Goal: Obtain resource: Download file/media

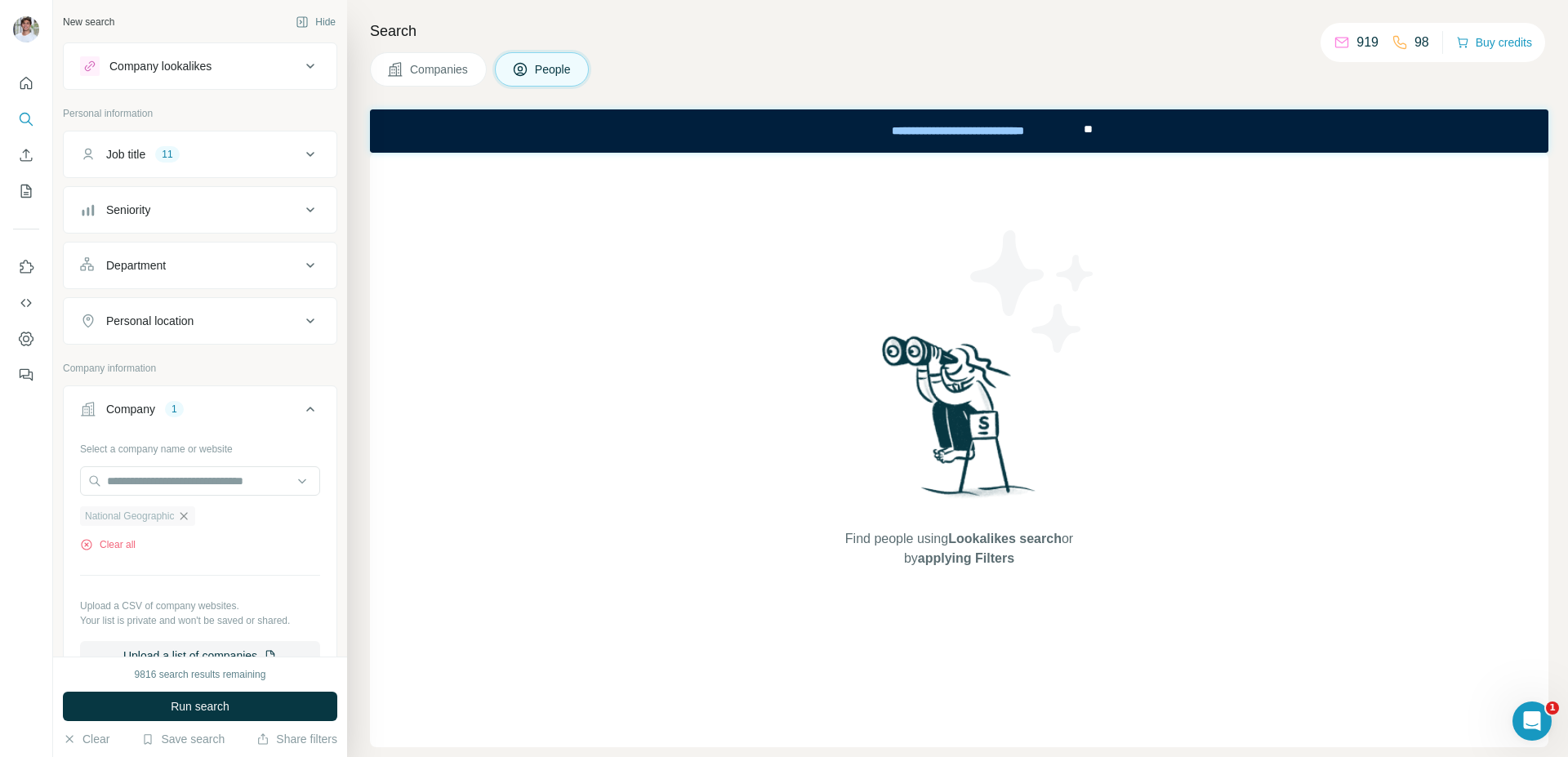
click at [190, 518] on icon "button" at bounding box center [183, 515] width 13 height 13
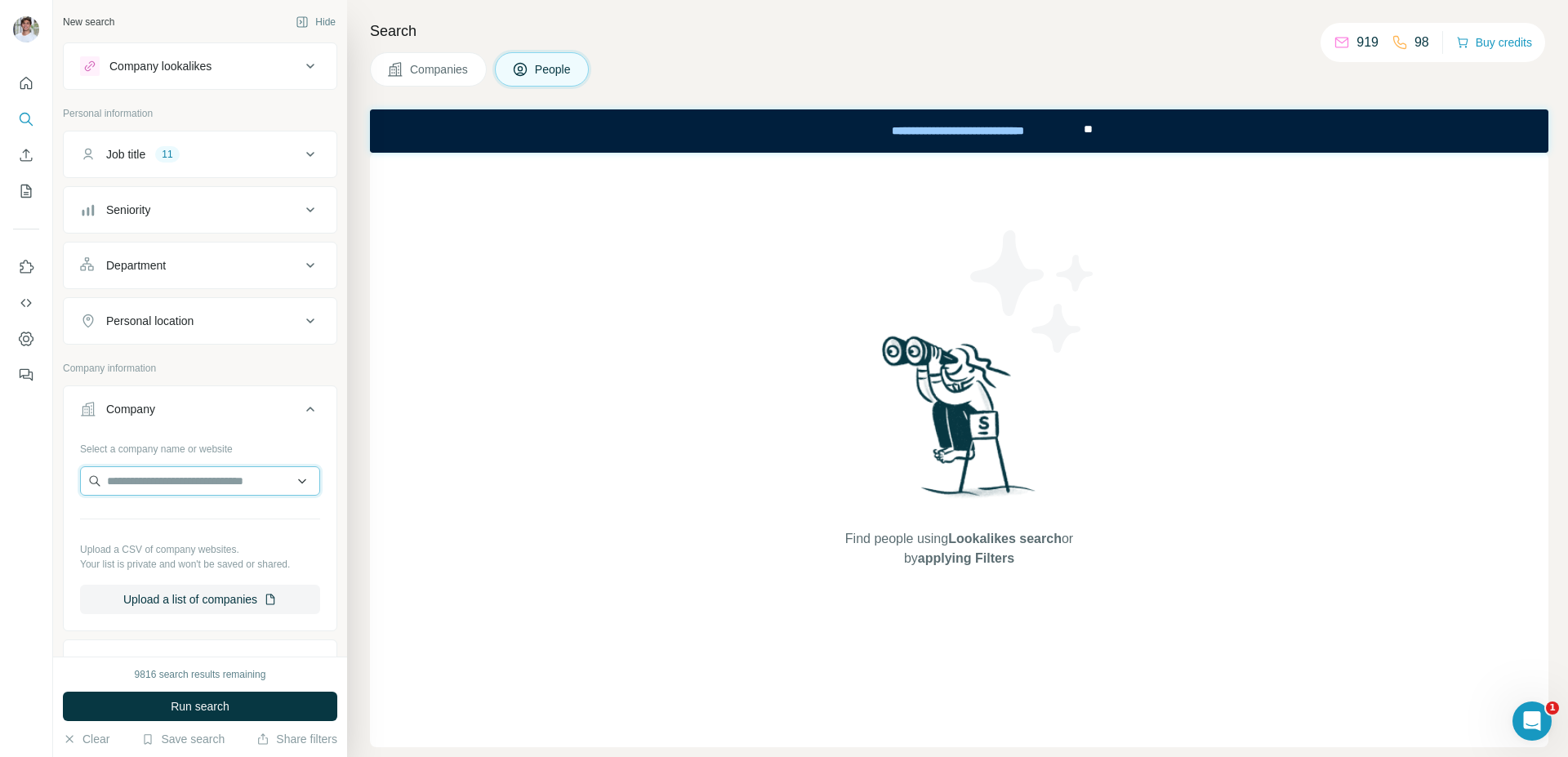
click at [192, 473] on input "text" at bounding box center [200, 481] width 240 height 29
paste input "**********"
type input "**********"
click at [187, 517] on p "Tenstorrent" at bounding box center [166, 517] width 79 height 17
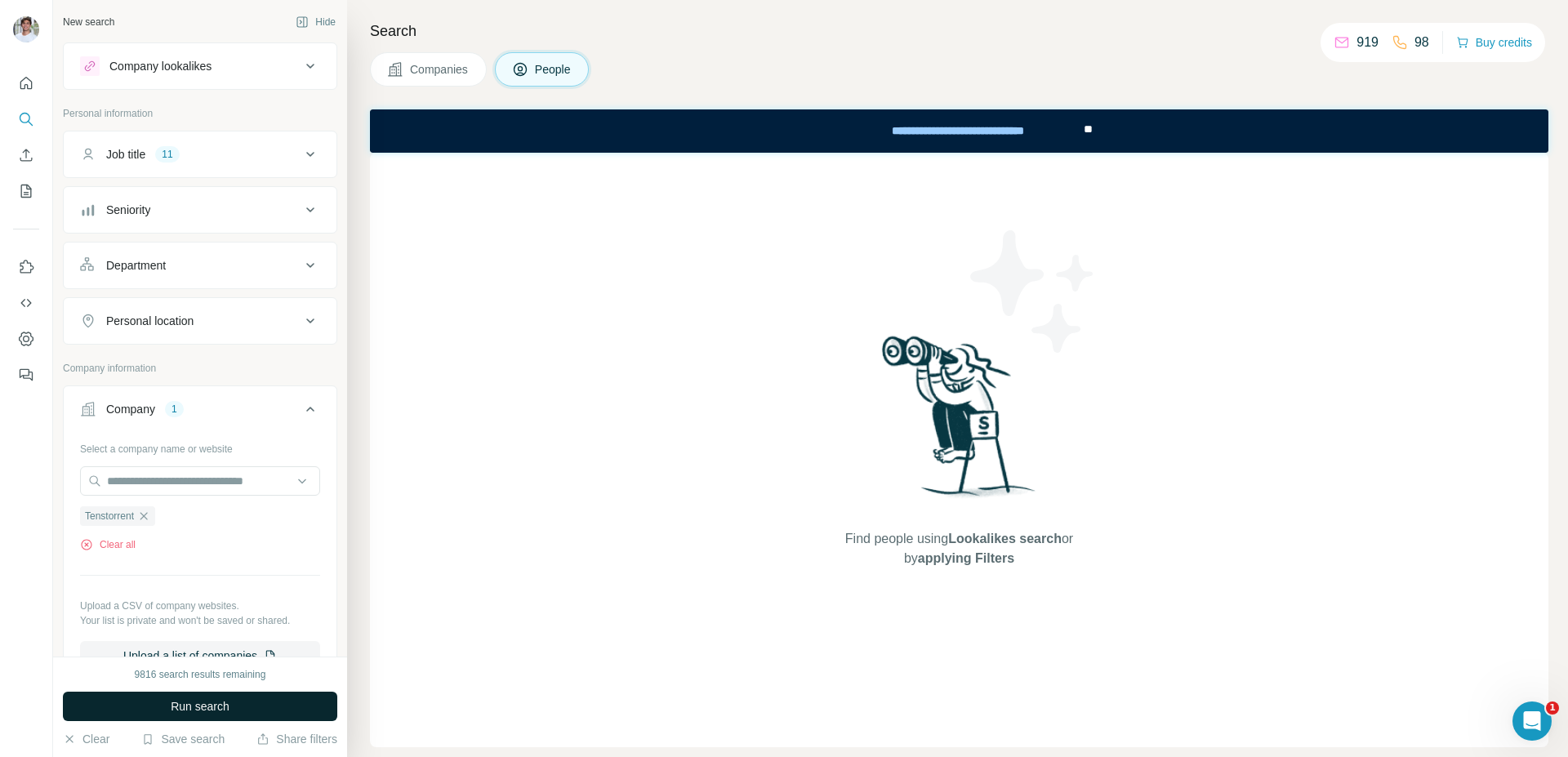
click at [183, 700] on span "Run search" at bounding box center [201, 706] width 59 height 17
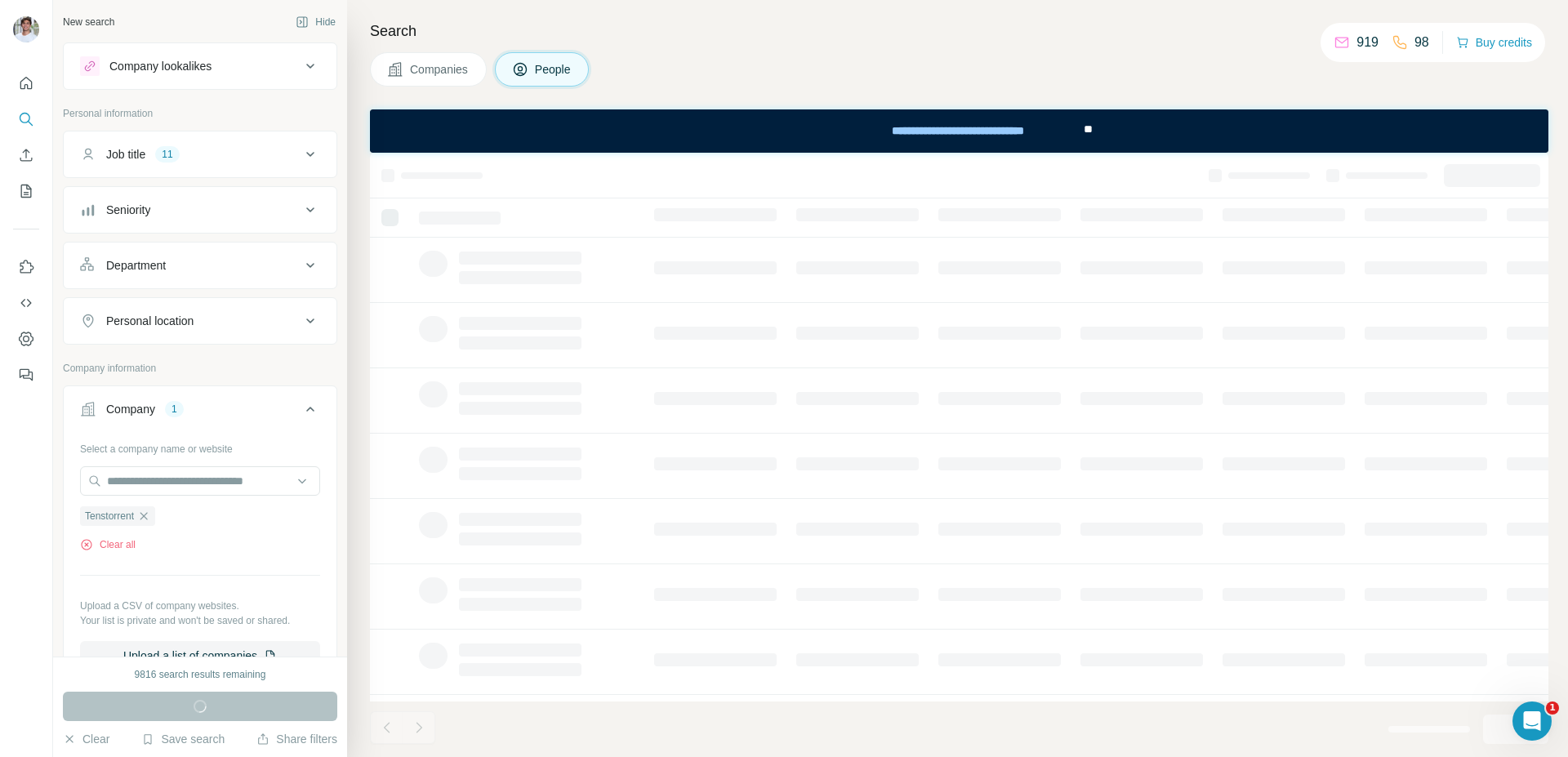
click at [432, 70] on span "Companies" at bounding box center [440, 69] width 60 height 17
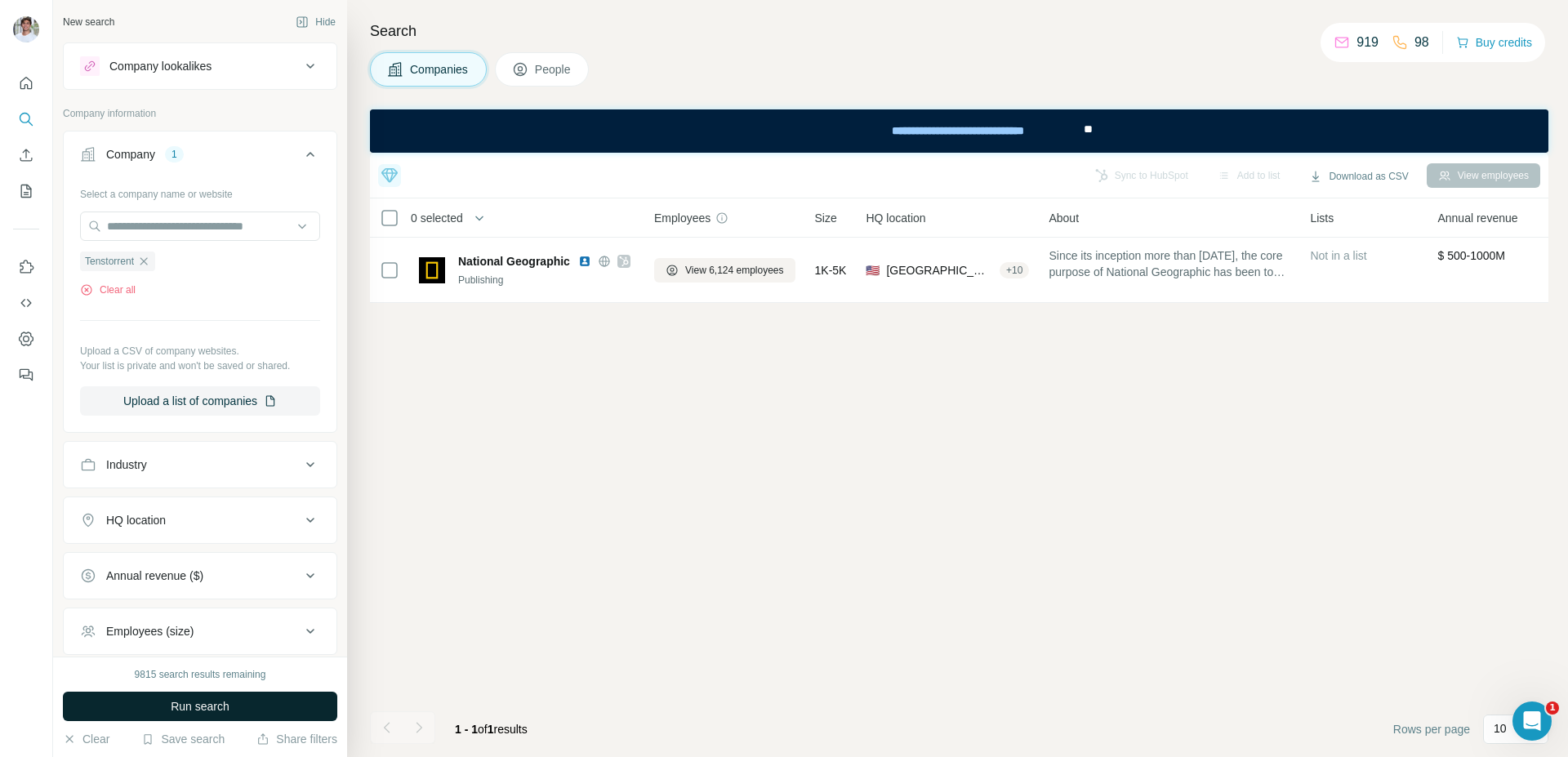
click at [263, 714] on button "Run search" at bounding box center [200, 706] width 274 height 29
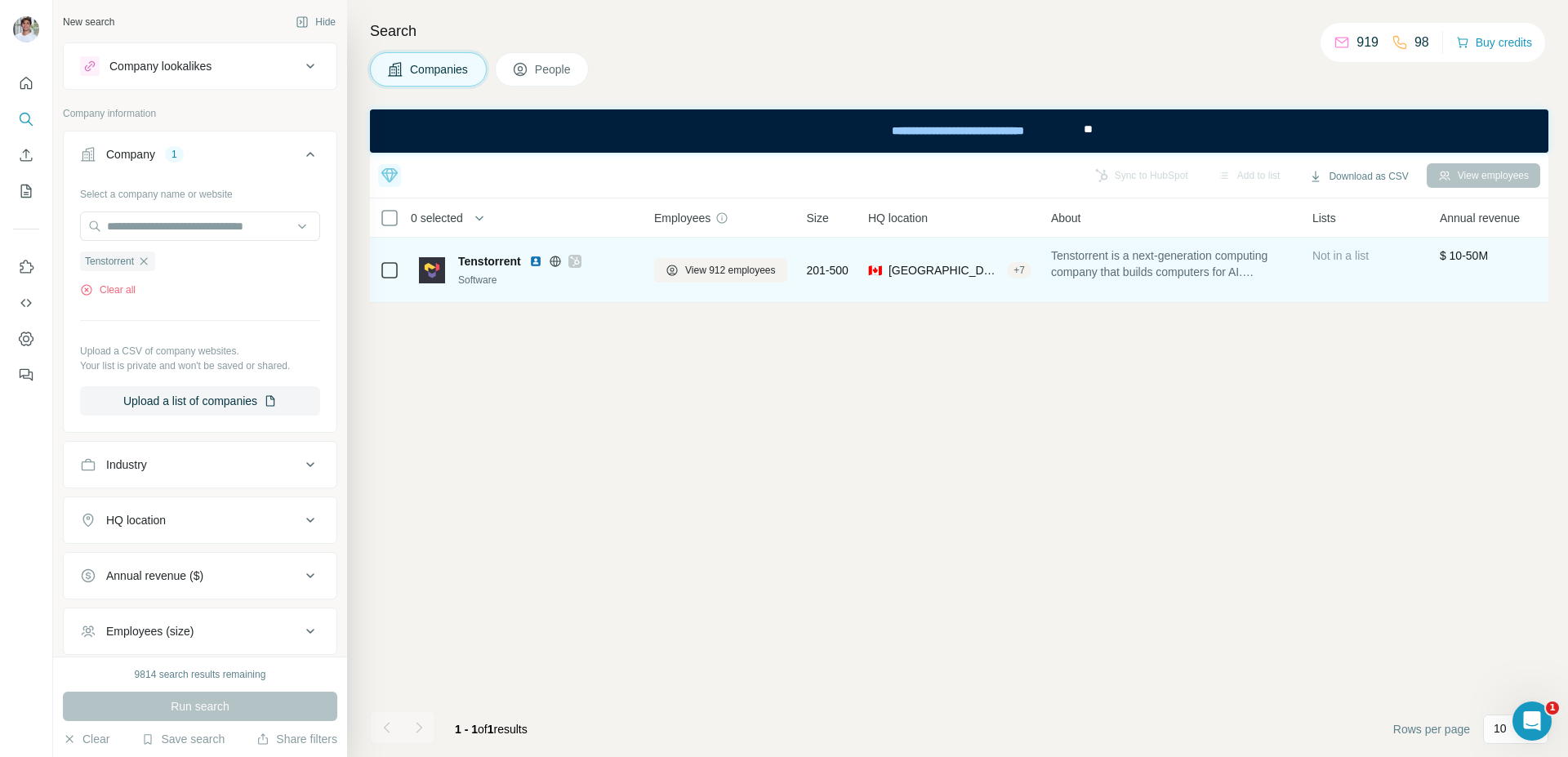
click at [533, 262] on img at bounding box center [535, 261] width 13 height 13
click at [698, 262] on span "View 912 employees" at bounding box center [731, 269] width 90 height 15
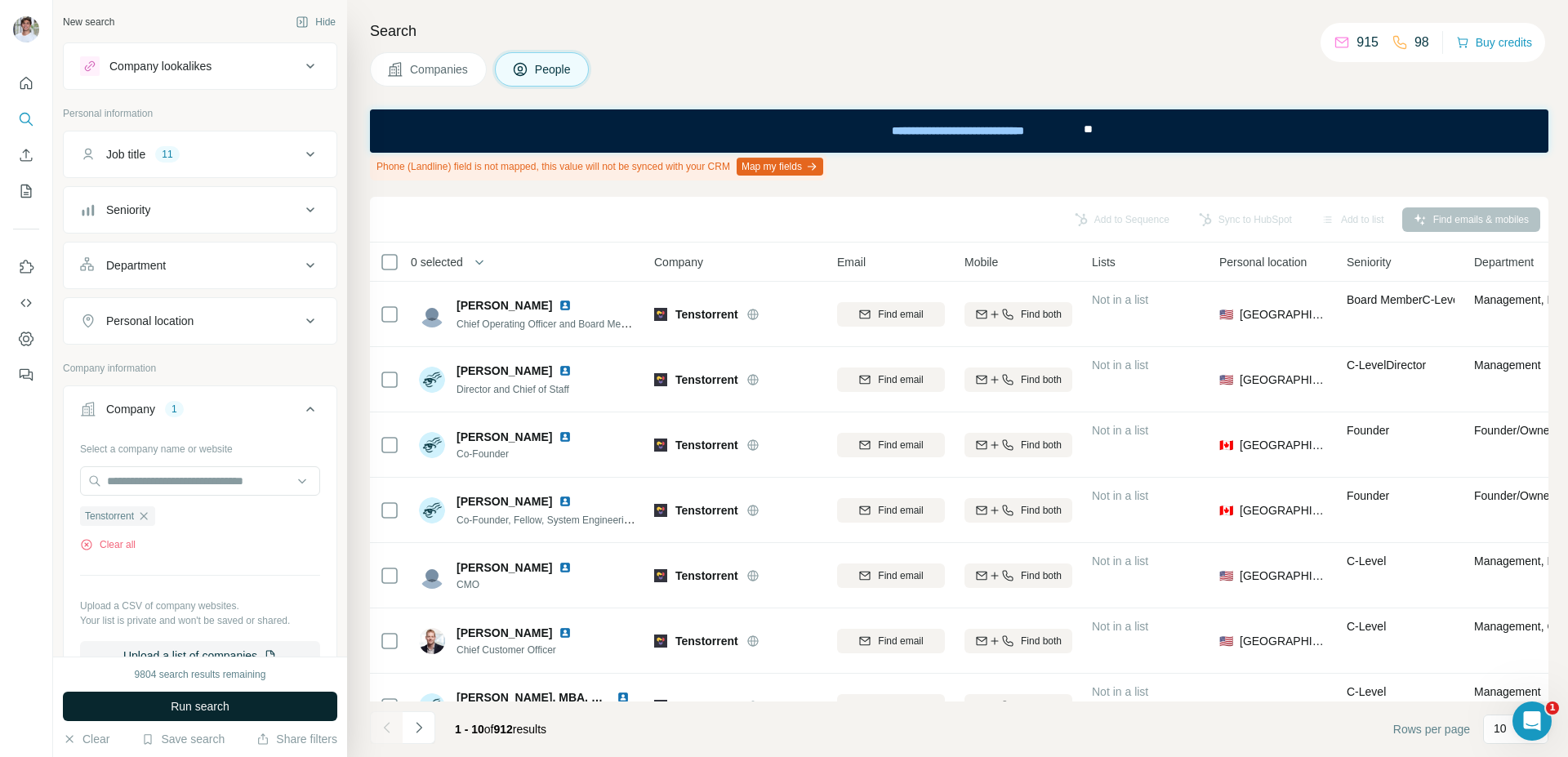
click at [235, 695] on button "Run search" at bounding box center [200, 706] width 274 height 29
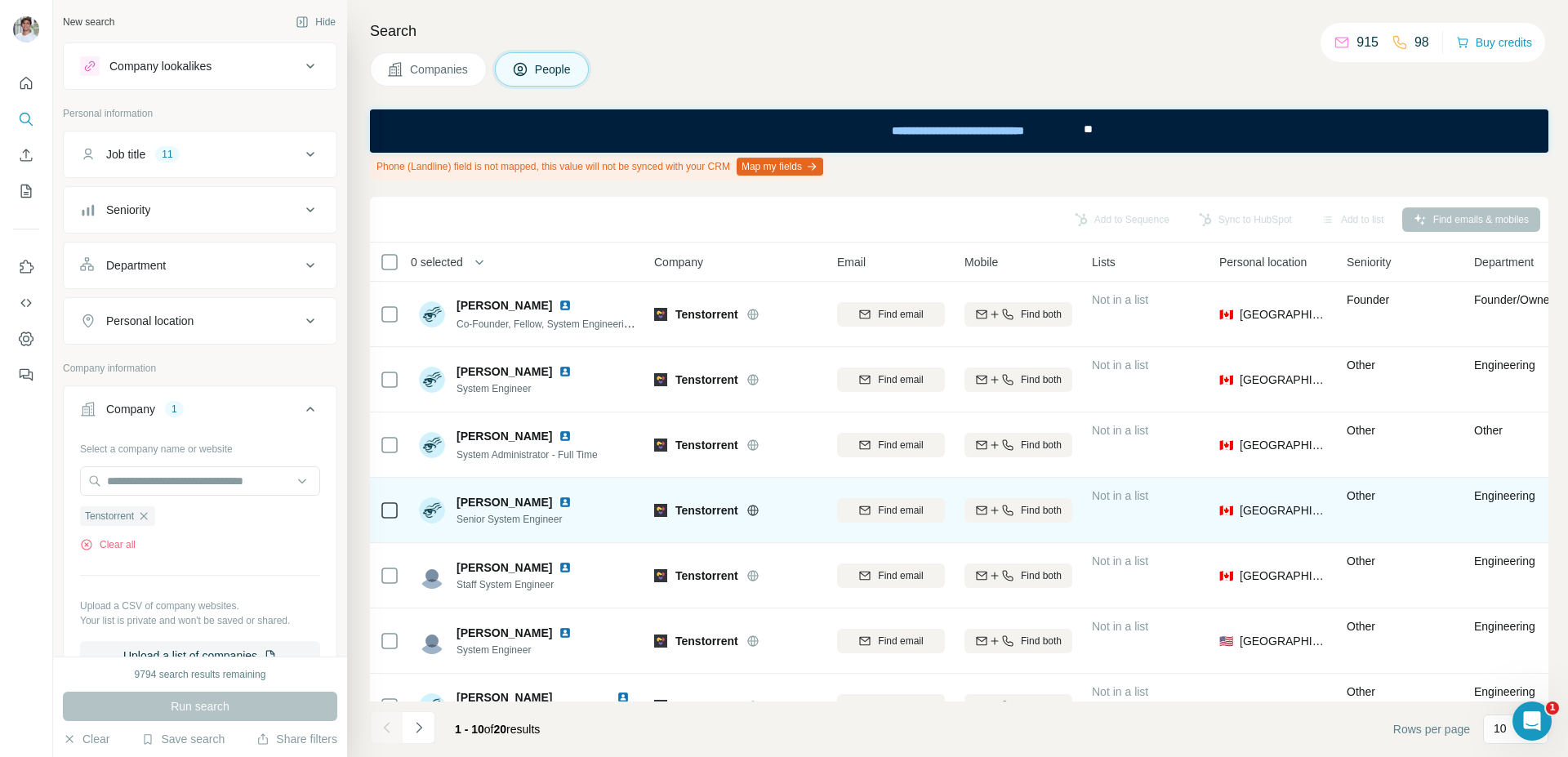
scroll to position [14, 0]
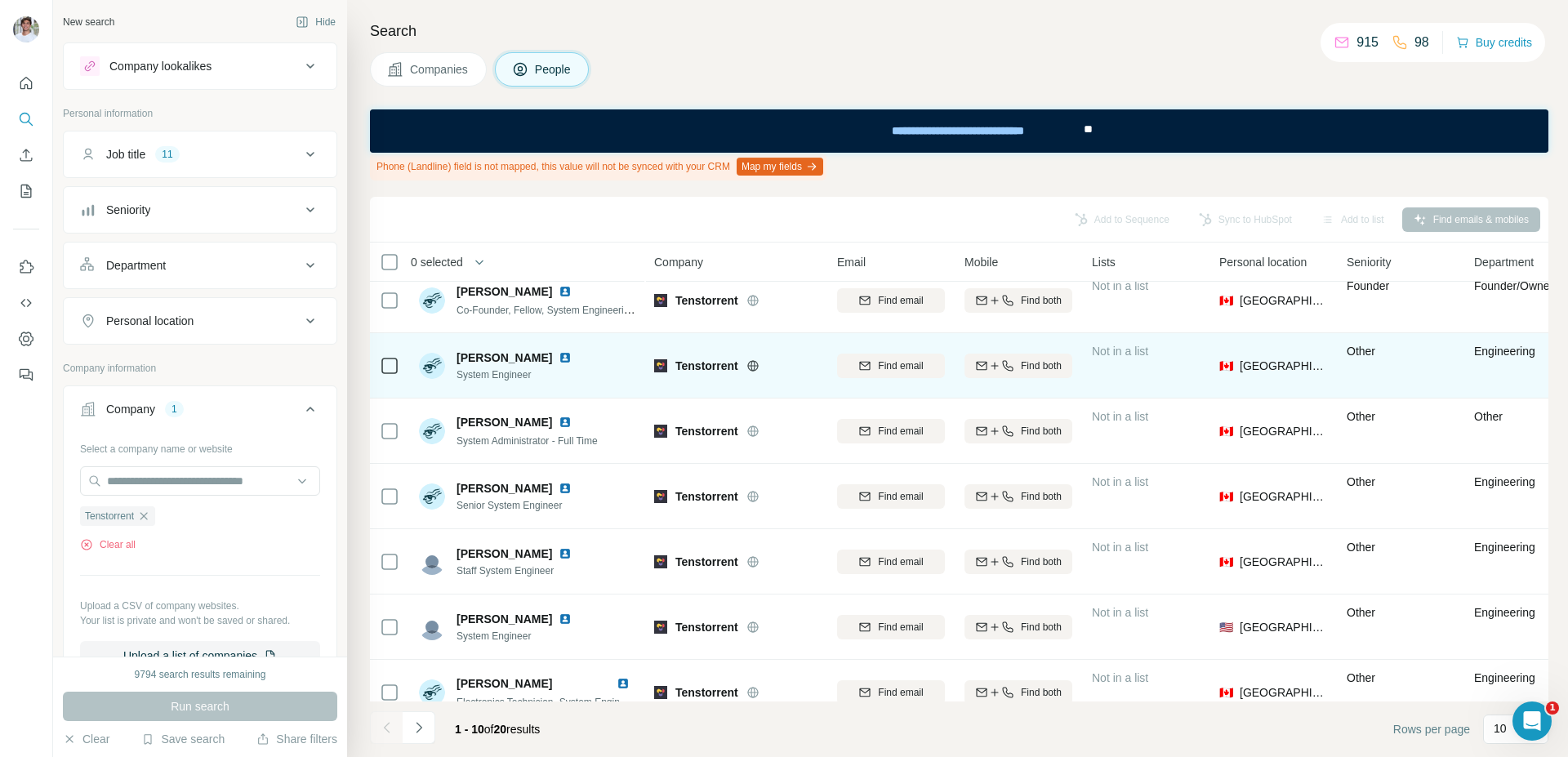
click at [559, 355] on img at bounding box center [565, 357] width 13 height 13
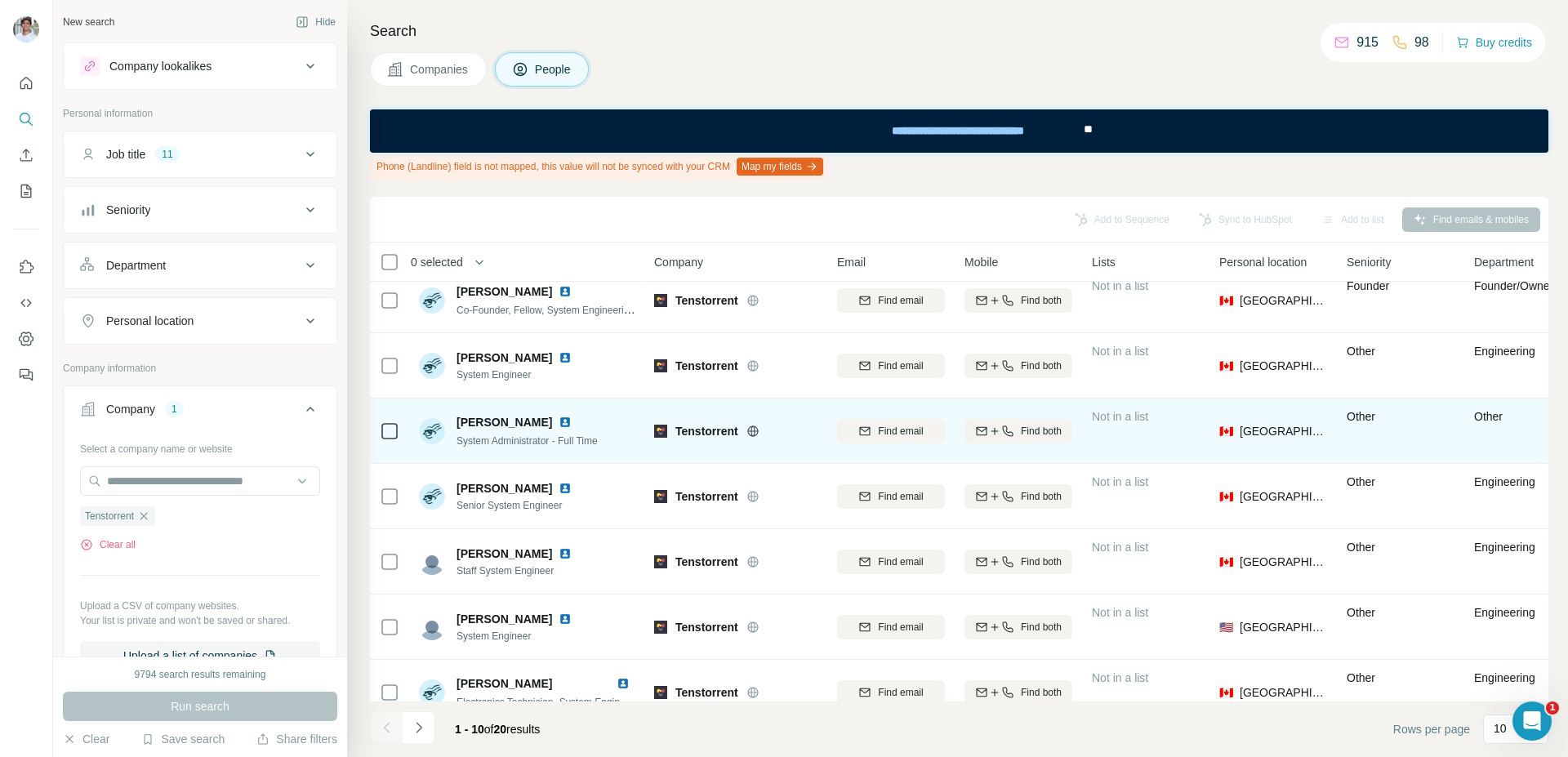
click at [564, 426] on img at bounding box center [565, 422] width 13 height 13
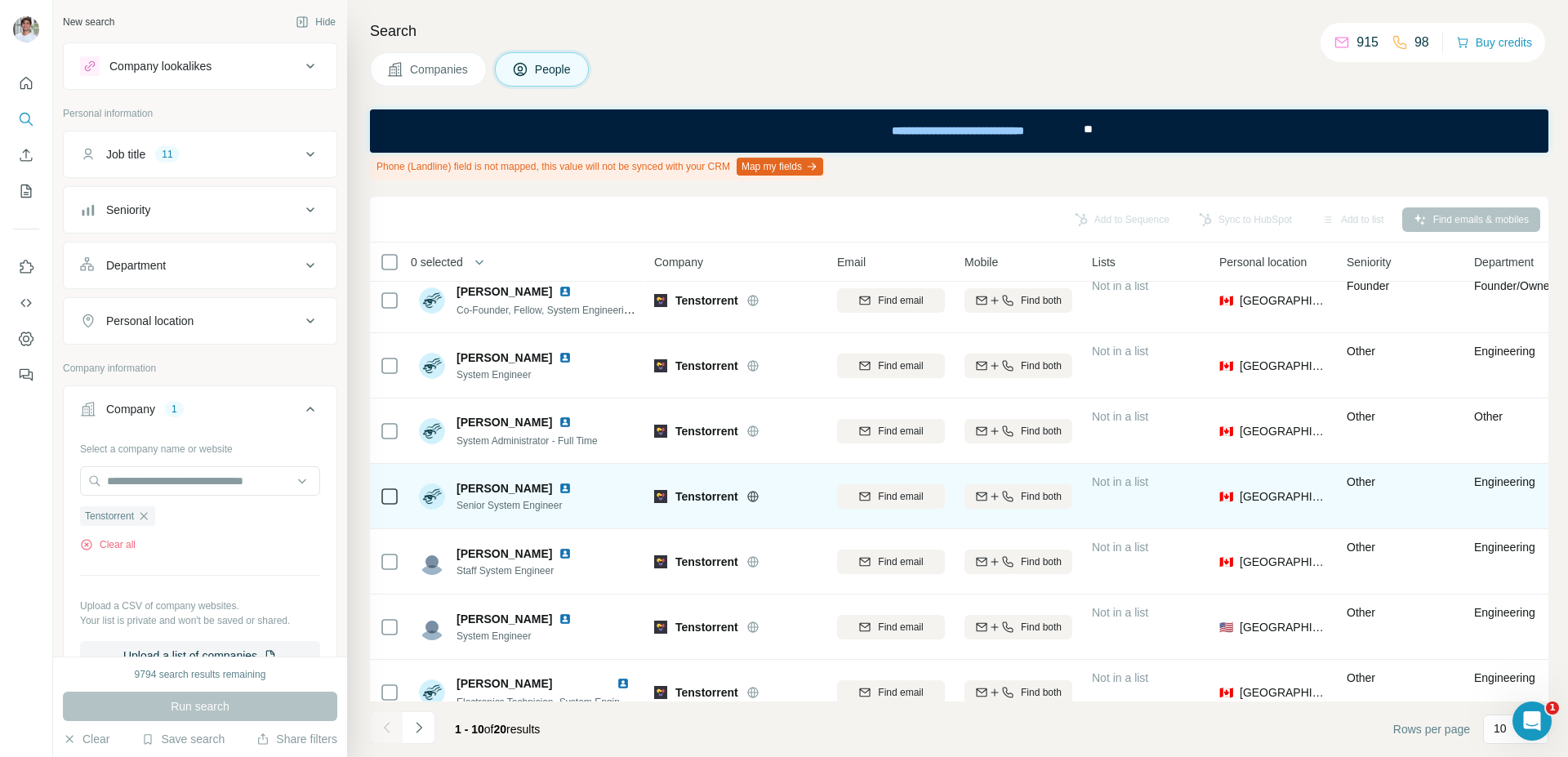
click at [559, 489] on img at bounding box center [565, 488] width 13 height 13
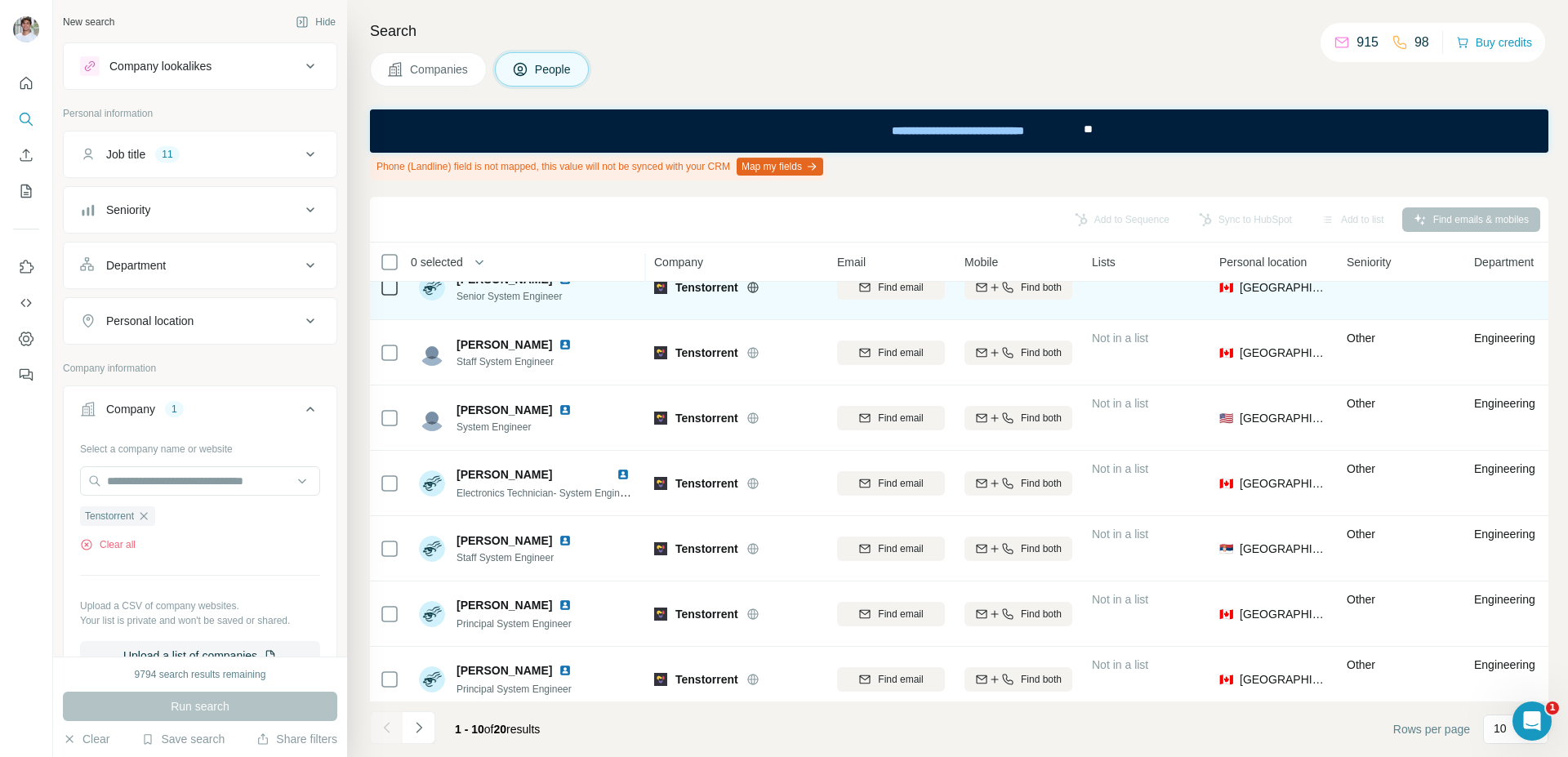
scroll to position [238, 0]
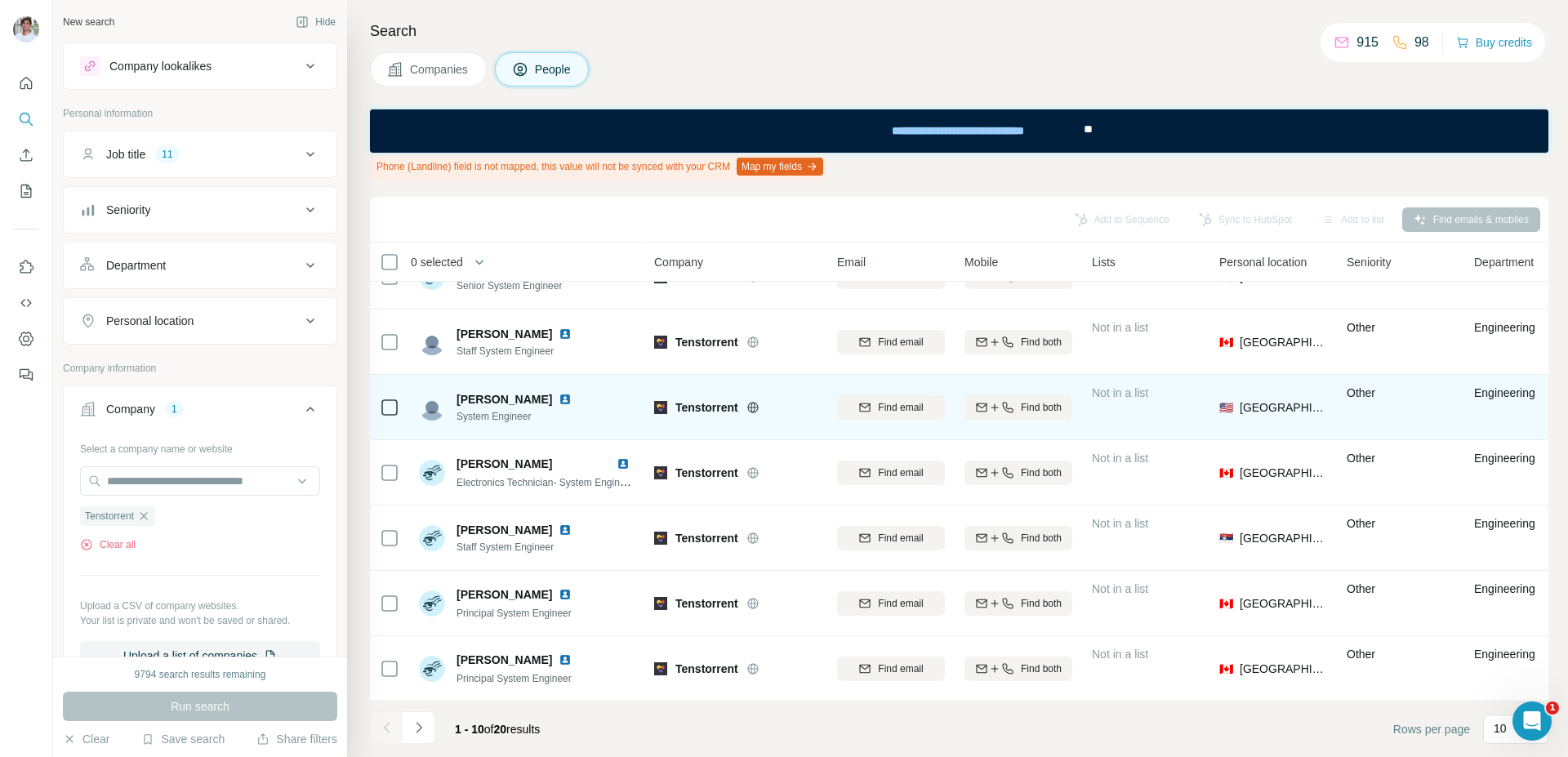
click at [559, 392] on img at bounding box center [565, 398] width 13 height 13
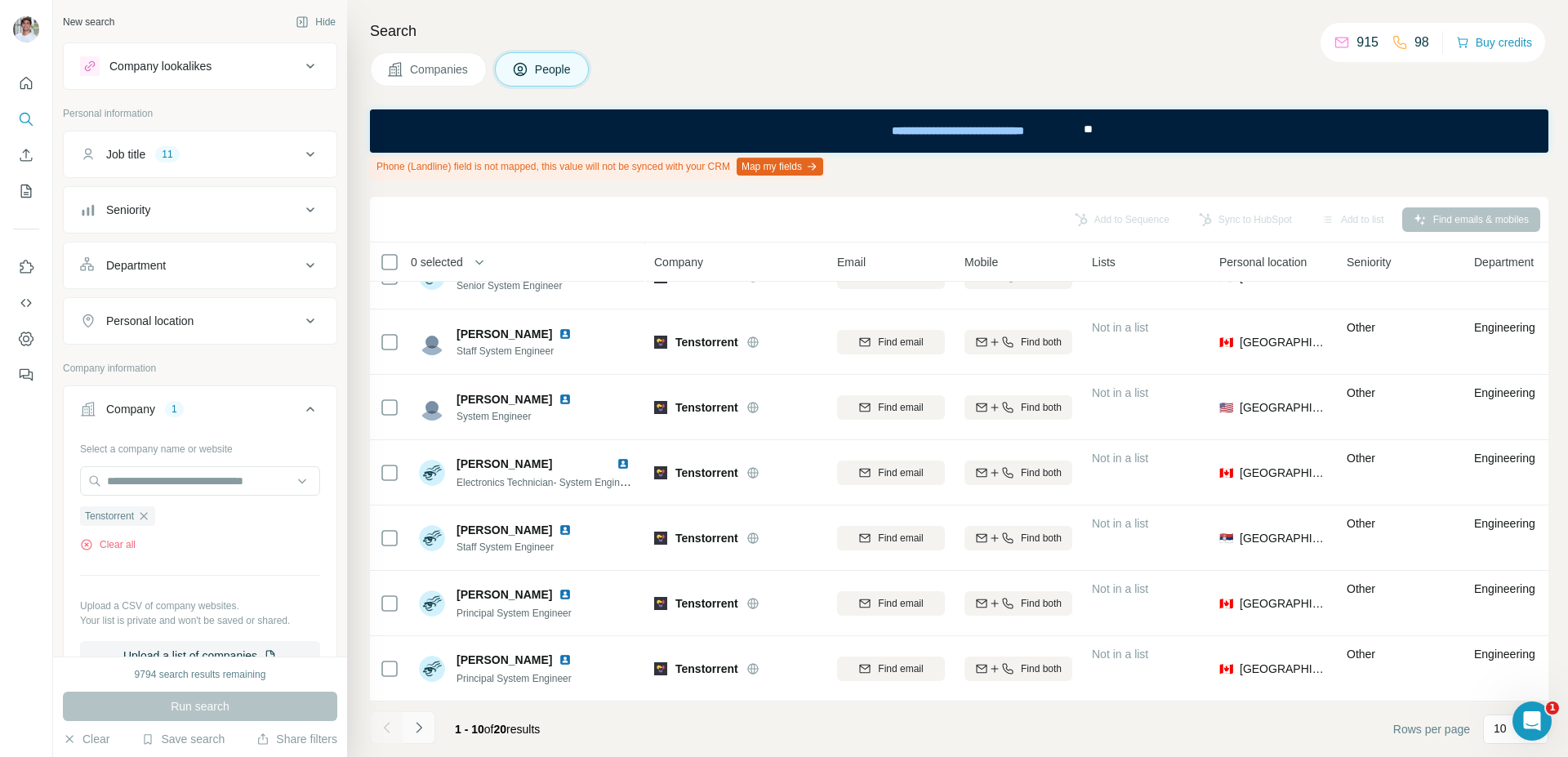
click at [432, 726] on button "Navigate to next page" at bounding box center [418, 727] width 32 height 32
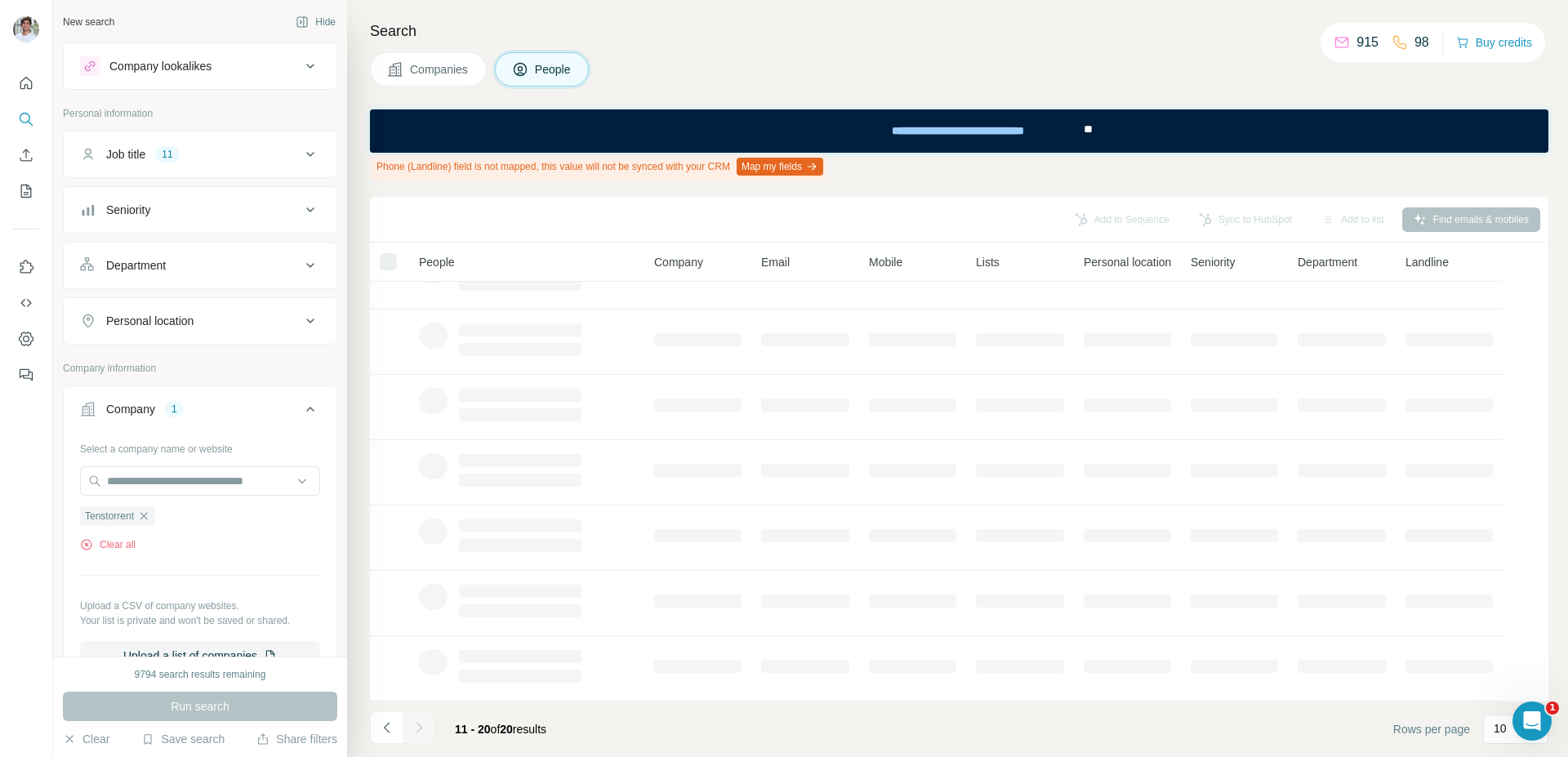
scroll to position [0, 0]
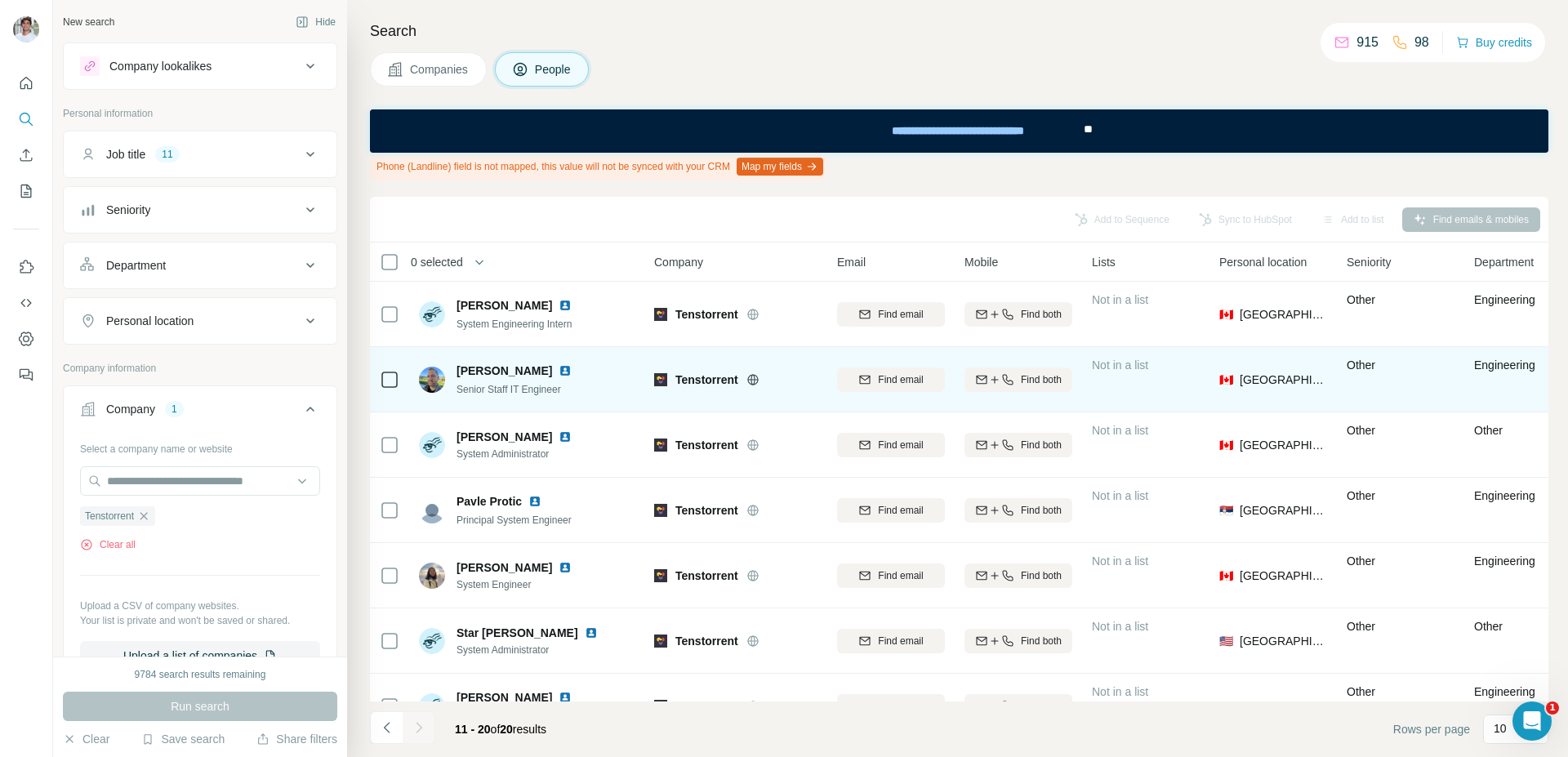
click at [559, 368] on img at bounding box center [565, 370] width 13 height 13
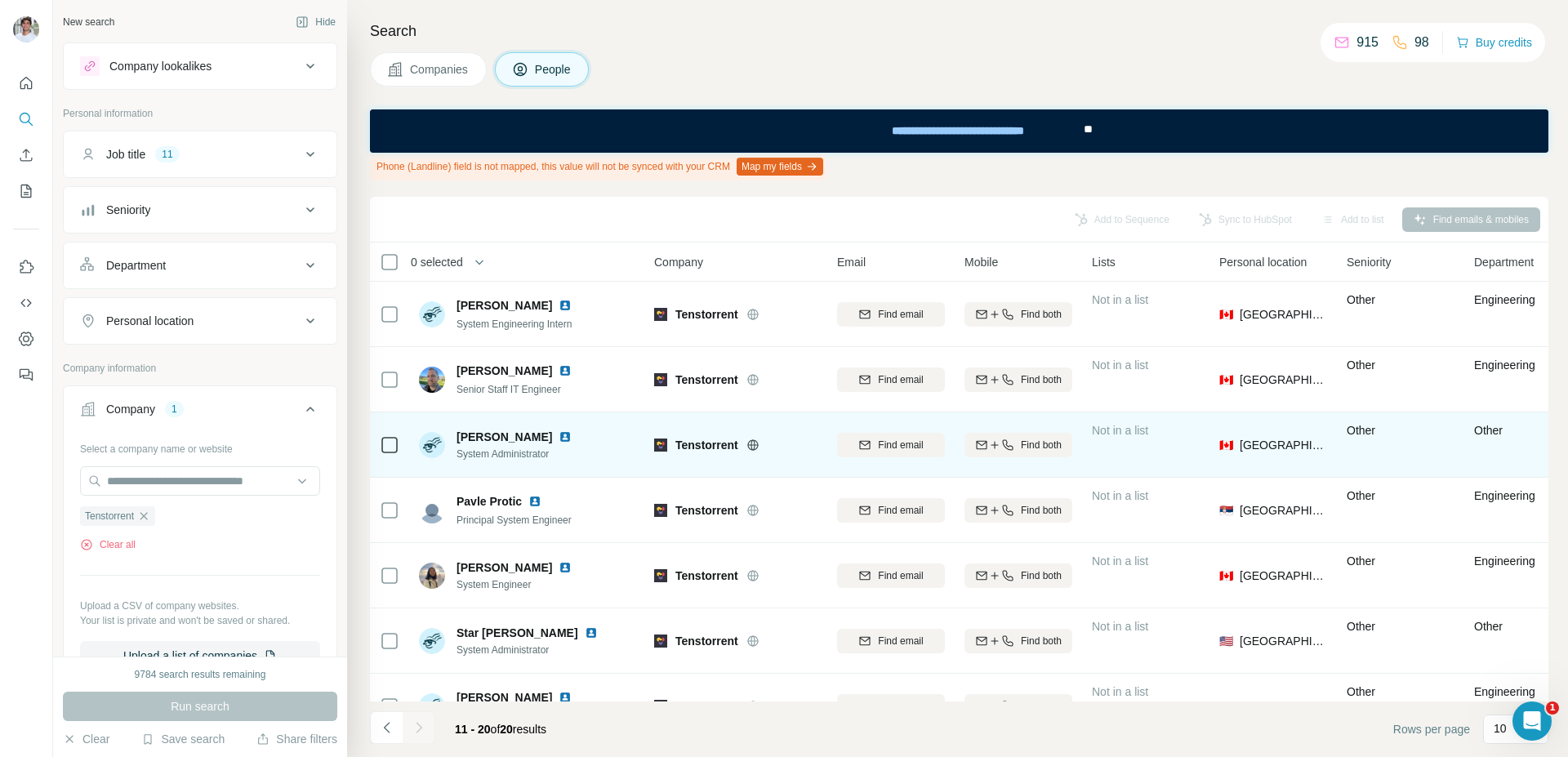
click at [567, 436] on img at bounding box center [565, 437] width 13 height 13
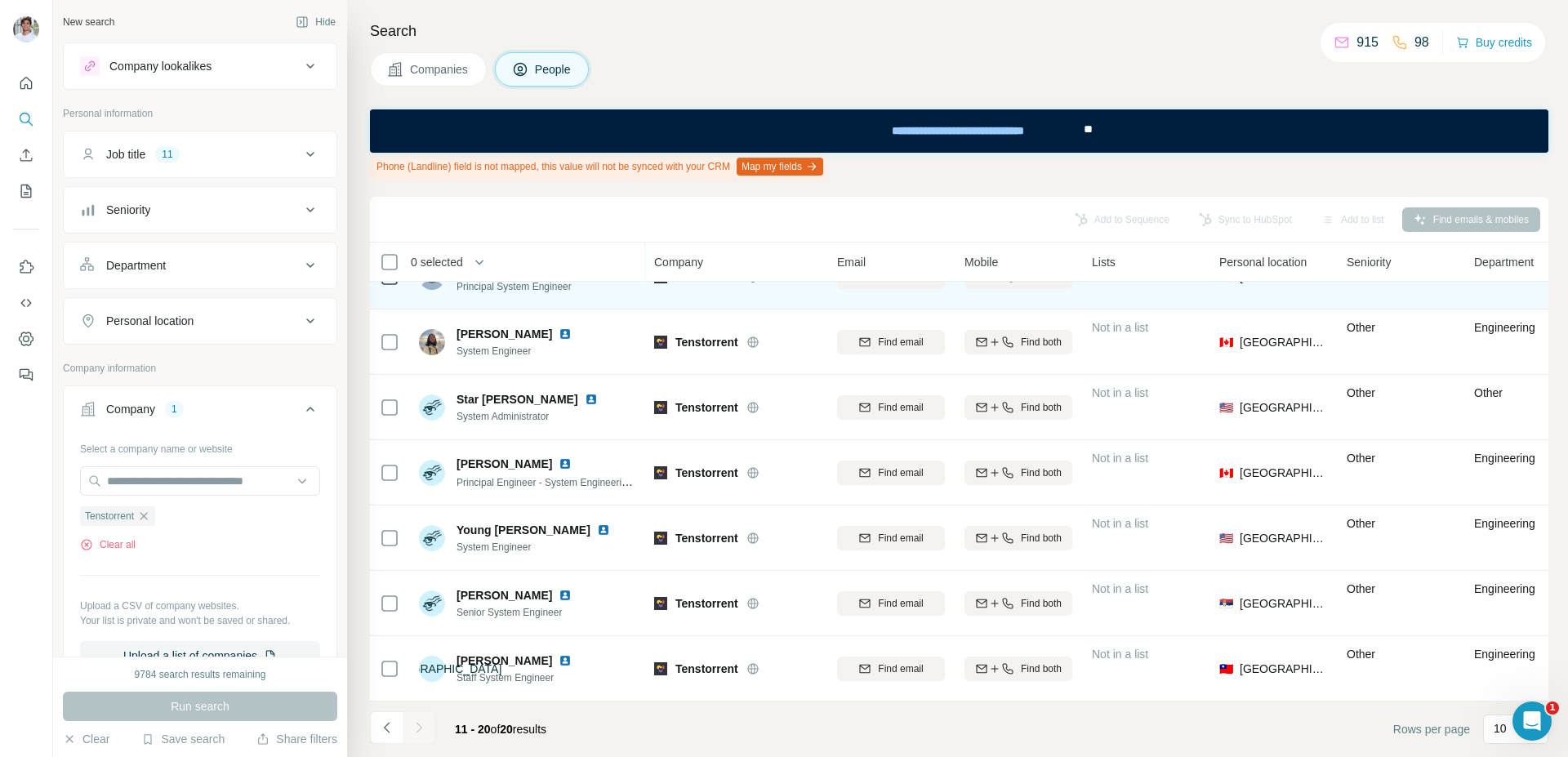
scroll to position [243, 0]
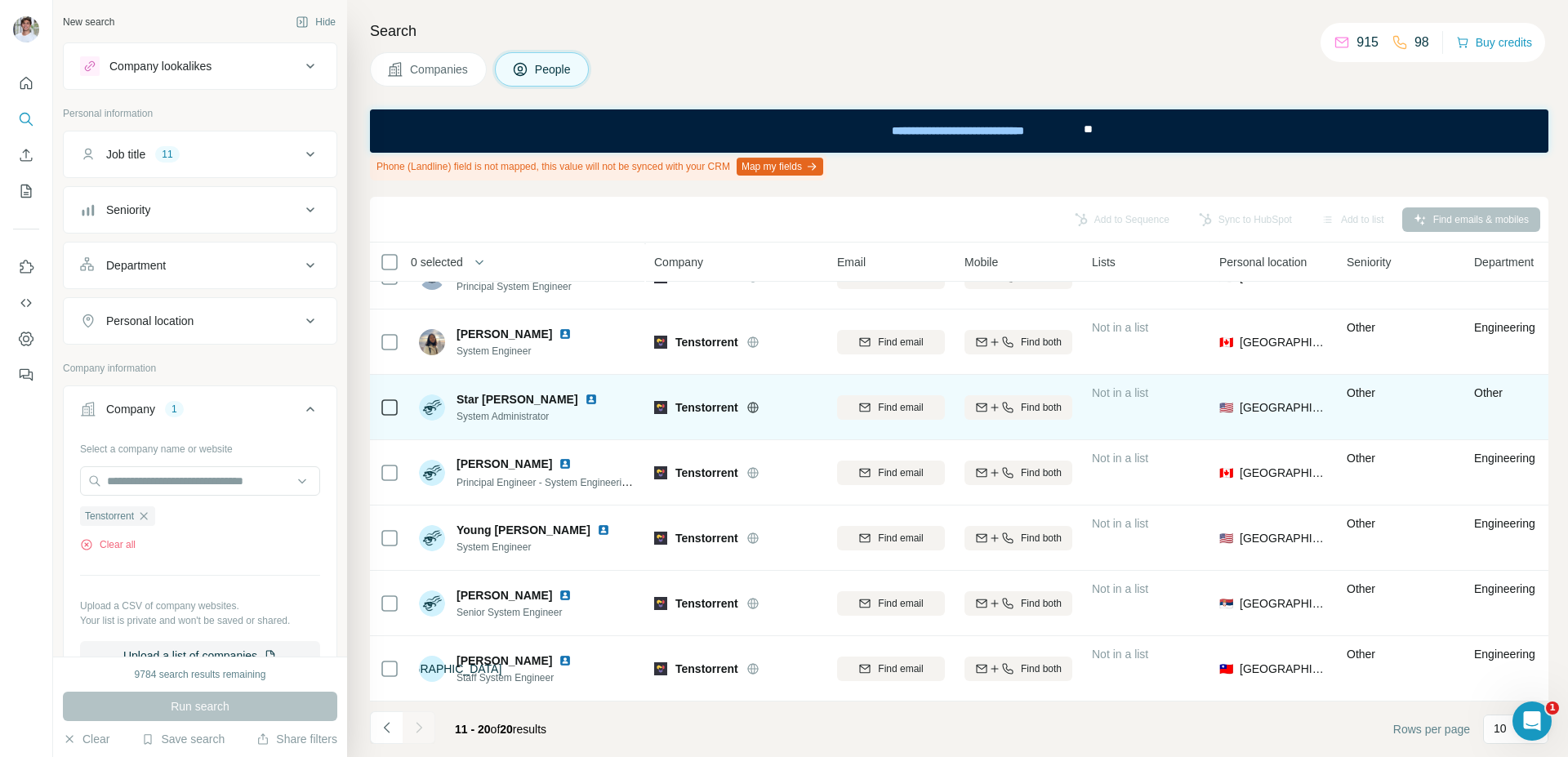
click at [584, 392] on img at bounding box center [590, 398] width 13 height 13
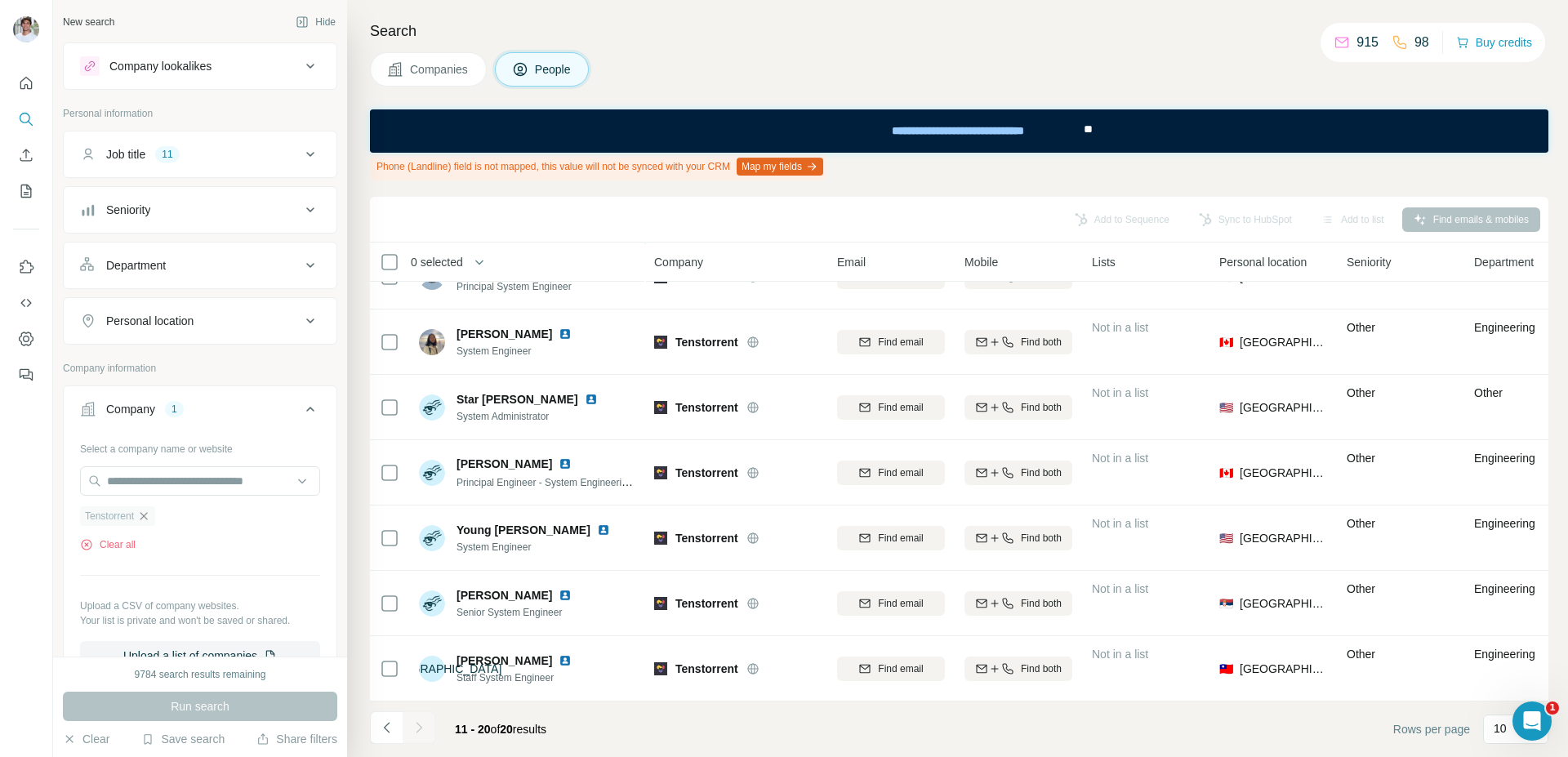
click at [147, 520] on icon "button" at bounding box center [143, 515] width 13 height 13
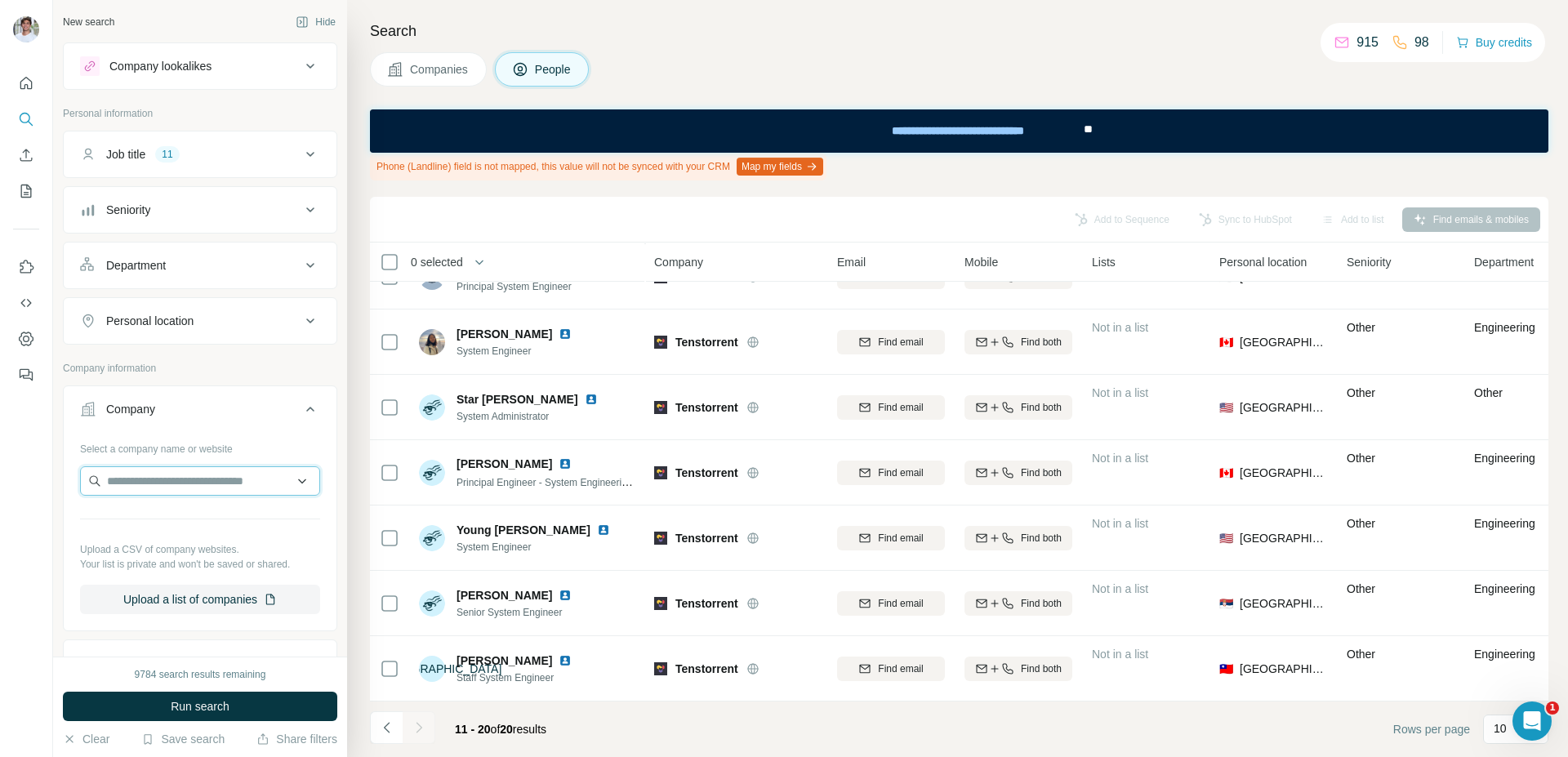
click at [176, 479] on input "text" at bounding box center [200, 481] width 240 height 29
paste input "text"
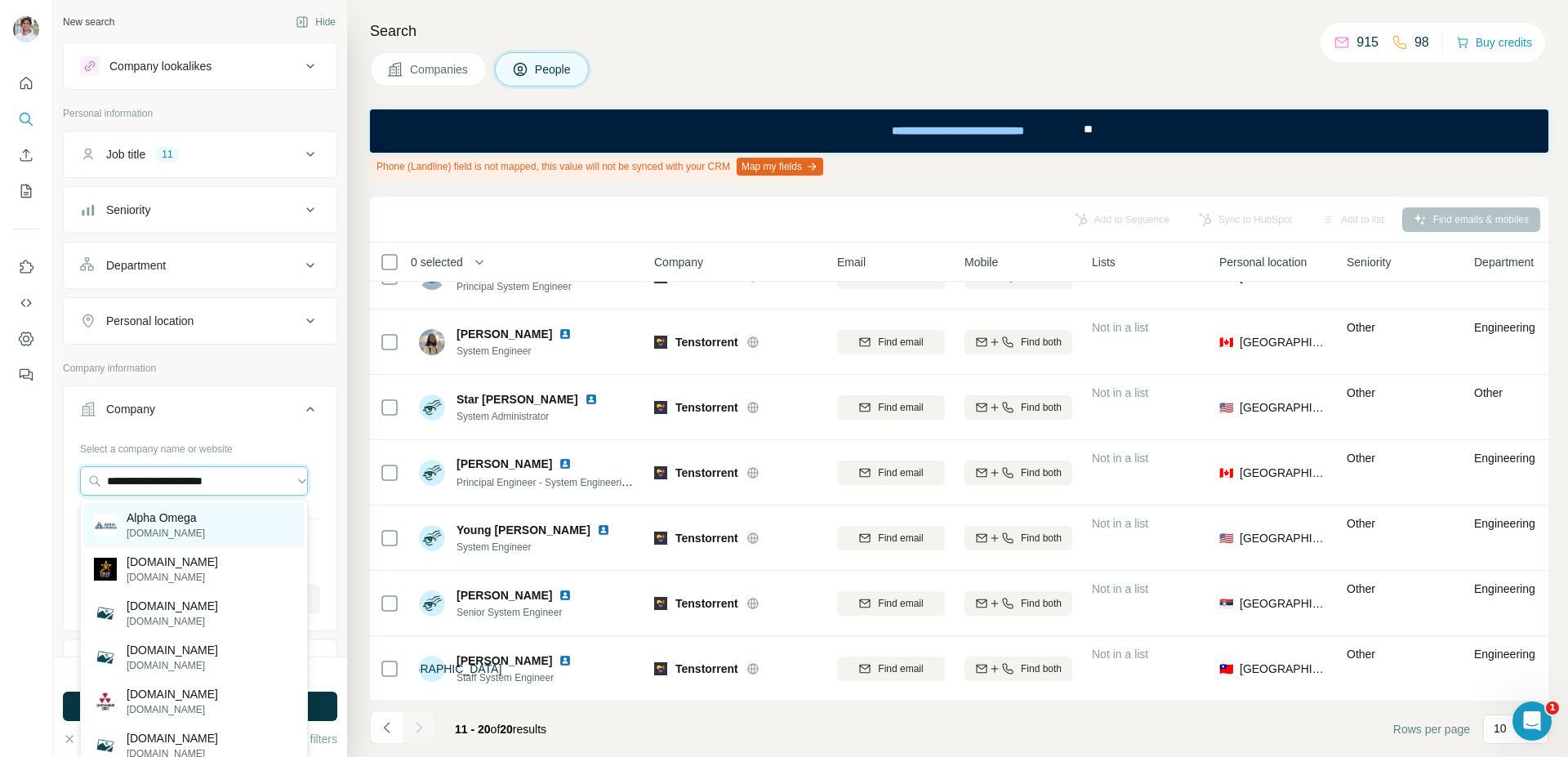
type input "**********"
click at [210, 521] on div "Alpha Omega [DOMAIN_NAME]" at bounding box center [194, 524] width 219 height 44
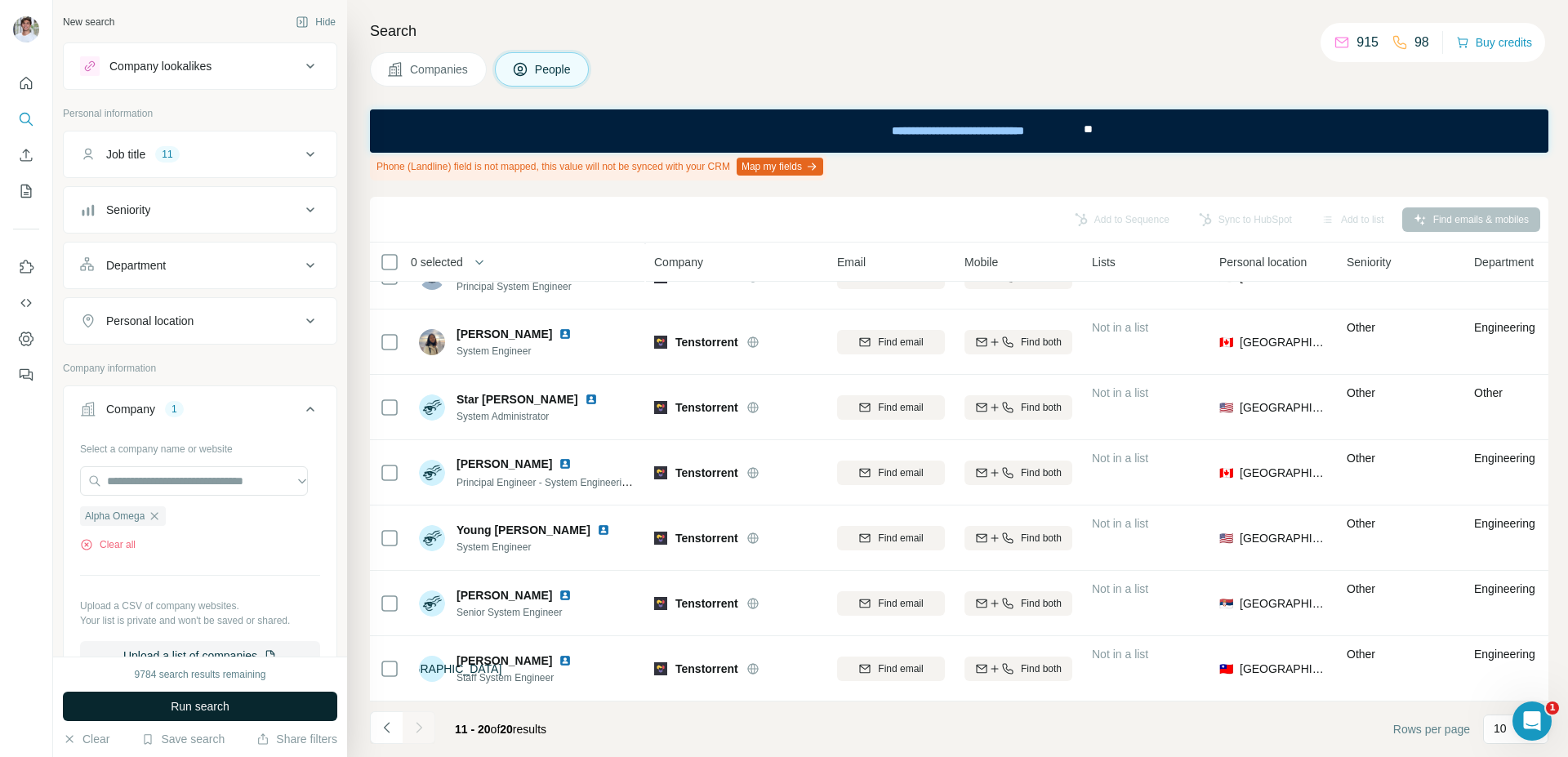
click at [246, 701] on button "Run search" at bounding box center [200, 706] width 274 height 29
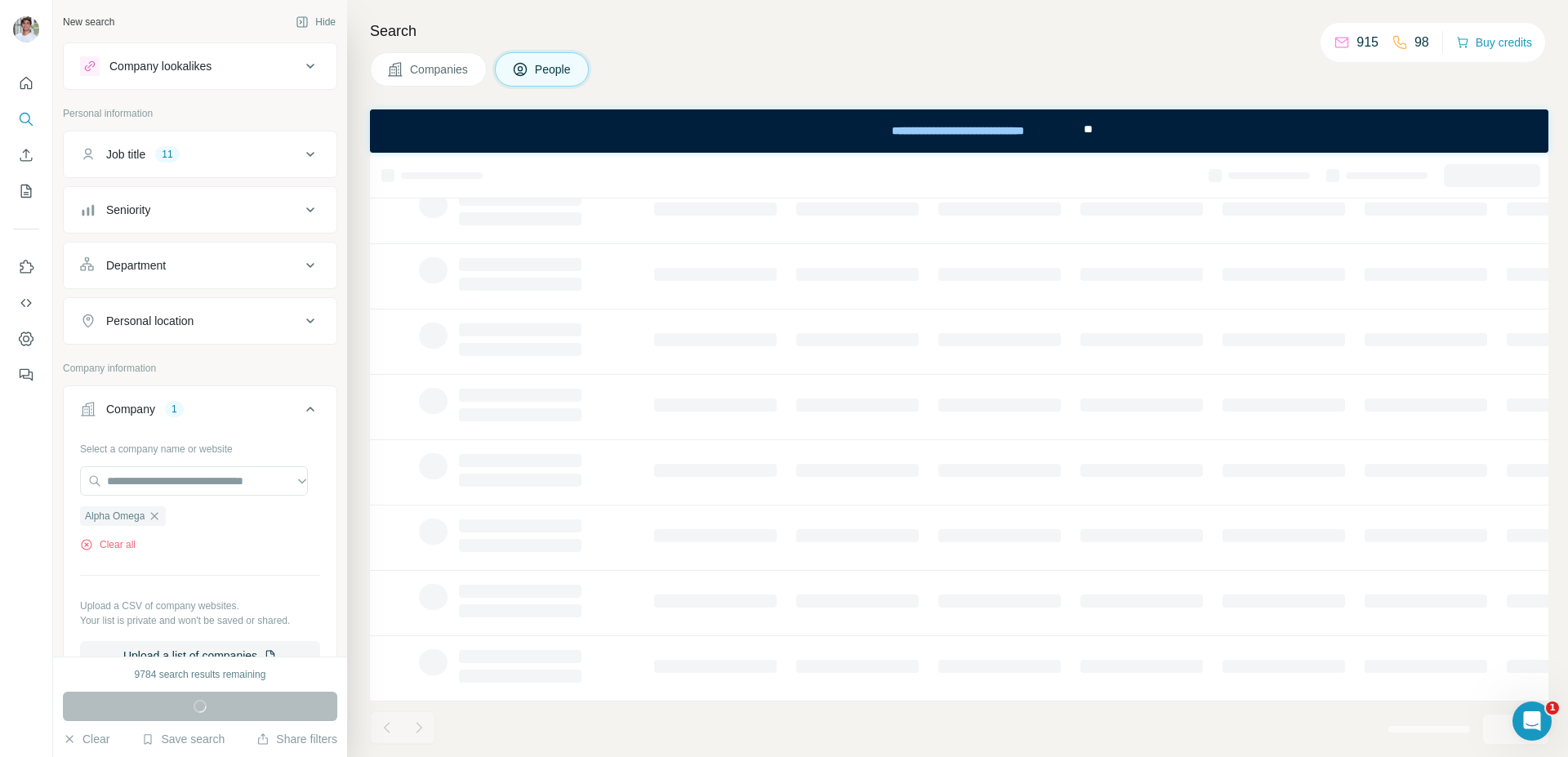
scroll to position [199, 0]
click at [430, 56] on button "Companies" at bounding box center [428, 69] width 117 height 34
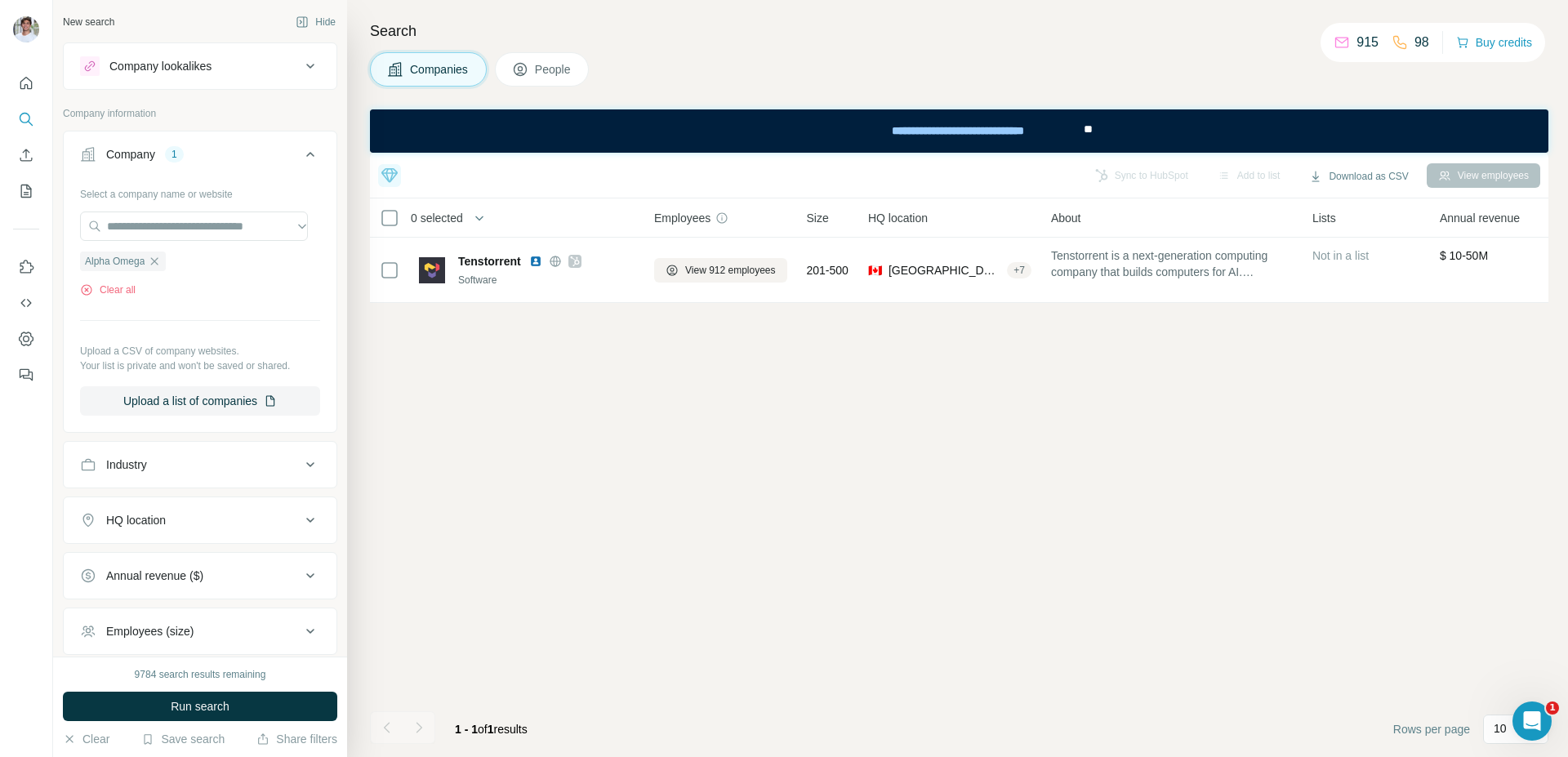
click at [430, 56] on button "Companies" at bounding box center [428, 69] width 117 height 34
click at [301, 707] on button "Run search" at bounding box center [200, 706] width 274 height 29
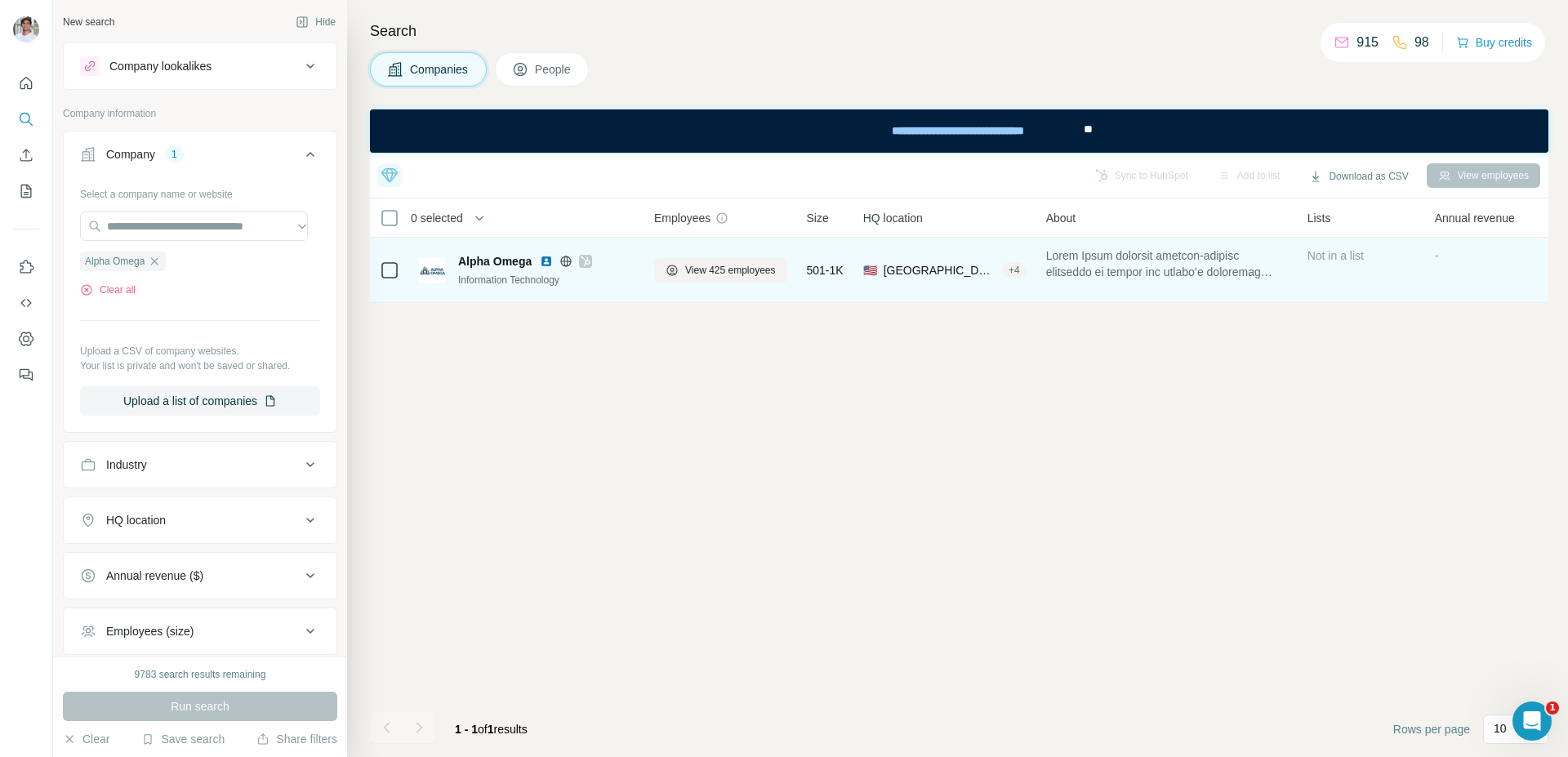
click at [542, 262] on img at bounding box center [546, 261] width 13 height 13
click at [686, 266] on span "View 425 employees" at bounding box center [731, 269] width 90 height 15
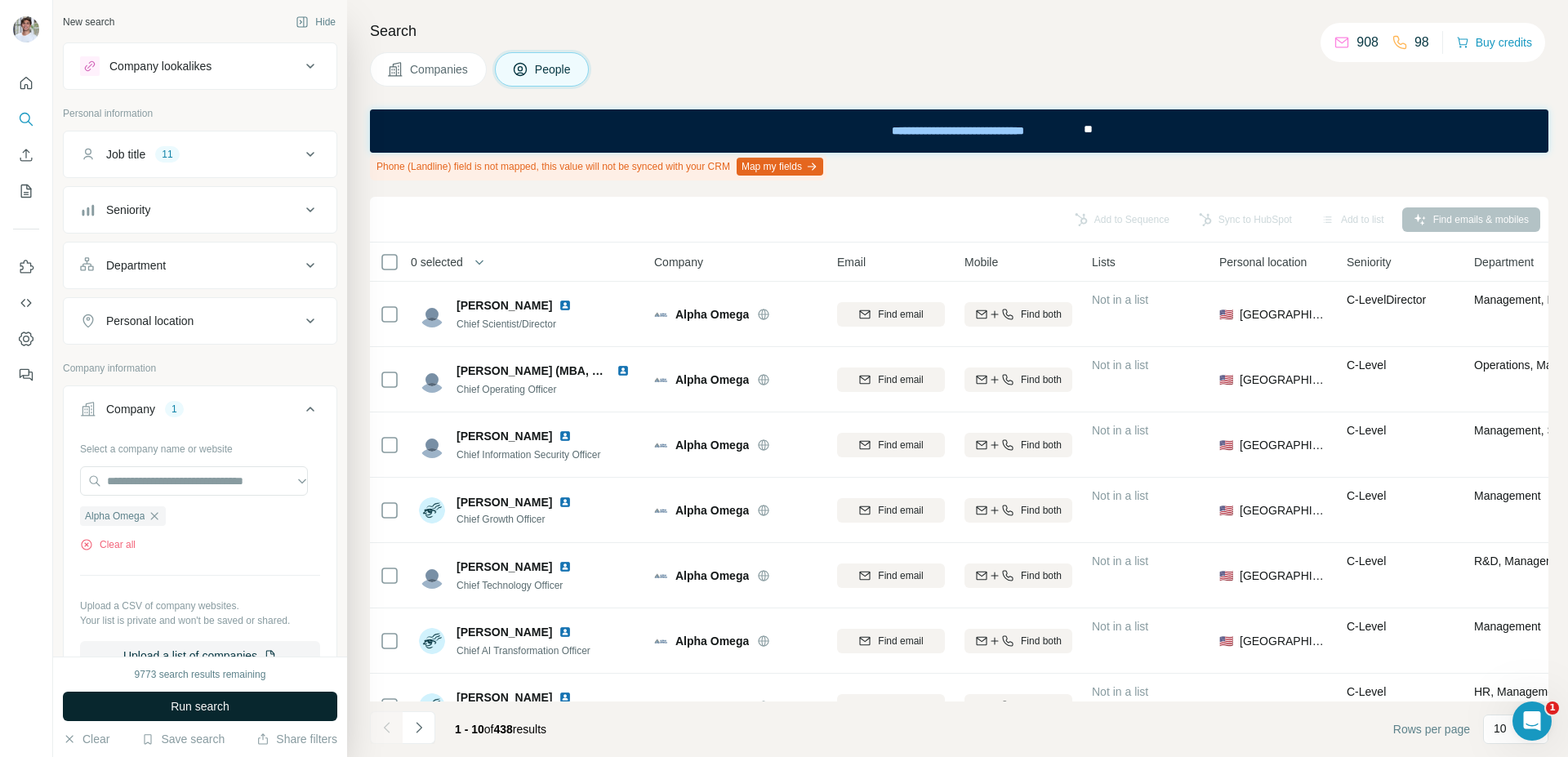
click at [210, 695] on button "Run search" at bounding box center [200, 706] width 274 height 29
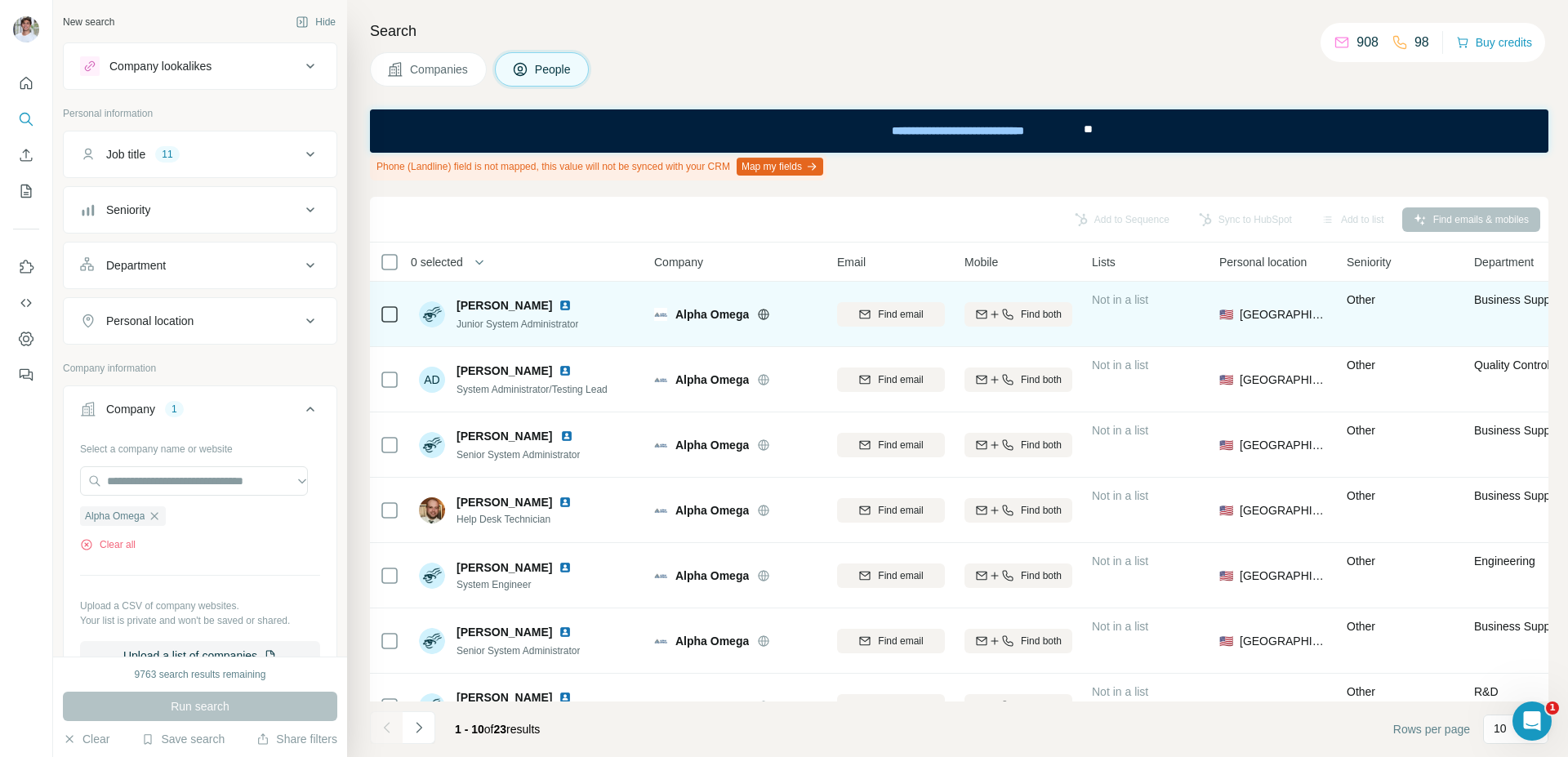
click at [559, 306] on img at bounding box center [565, 305] width 13 height 13
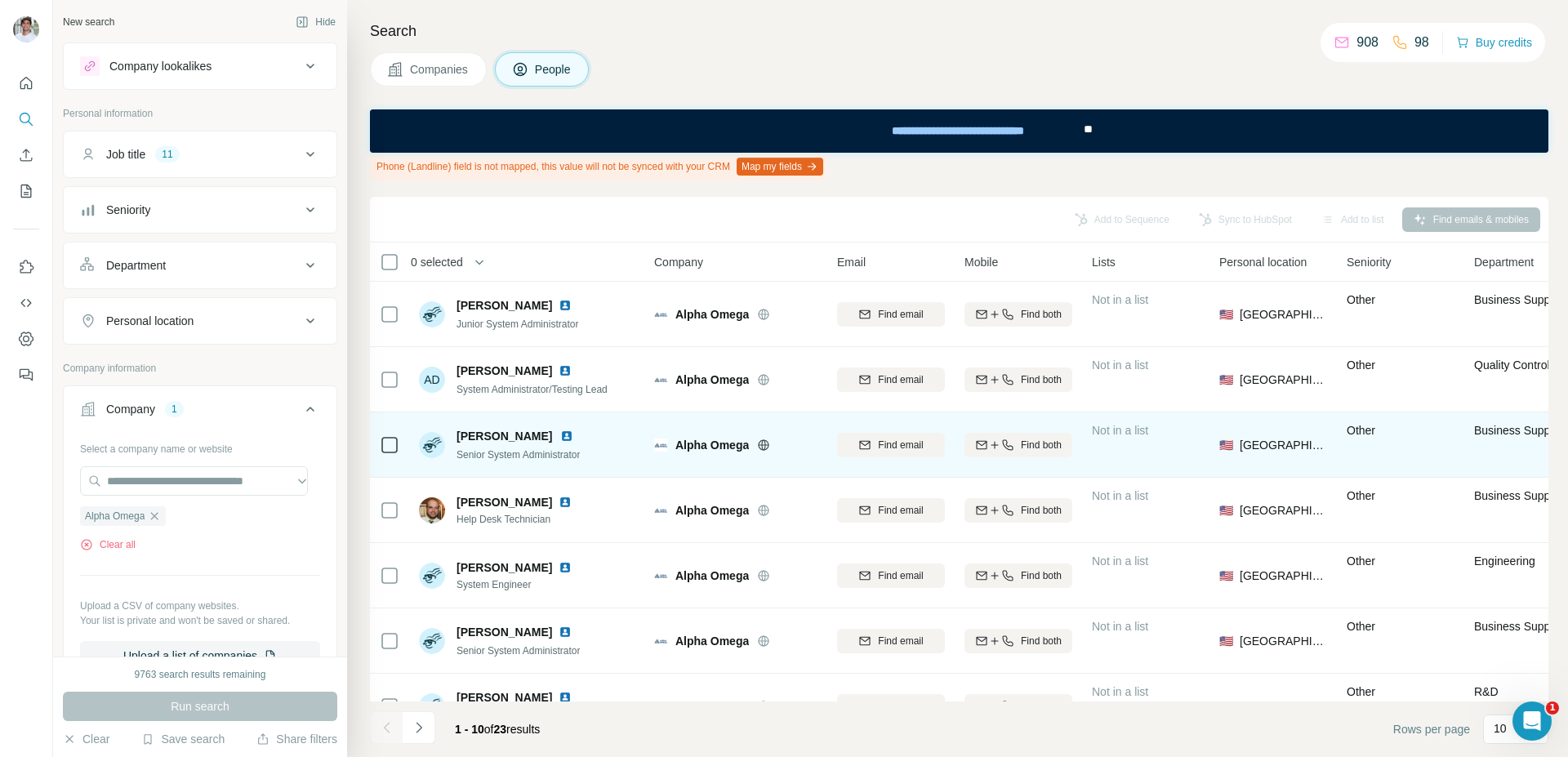
click at [573, 434] on img at bounding box center [567, 436] width 13 height 13
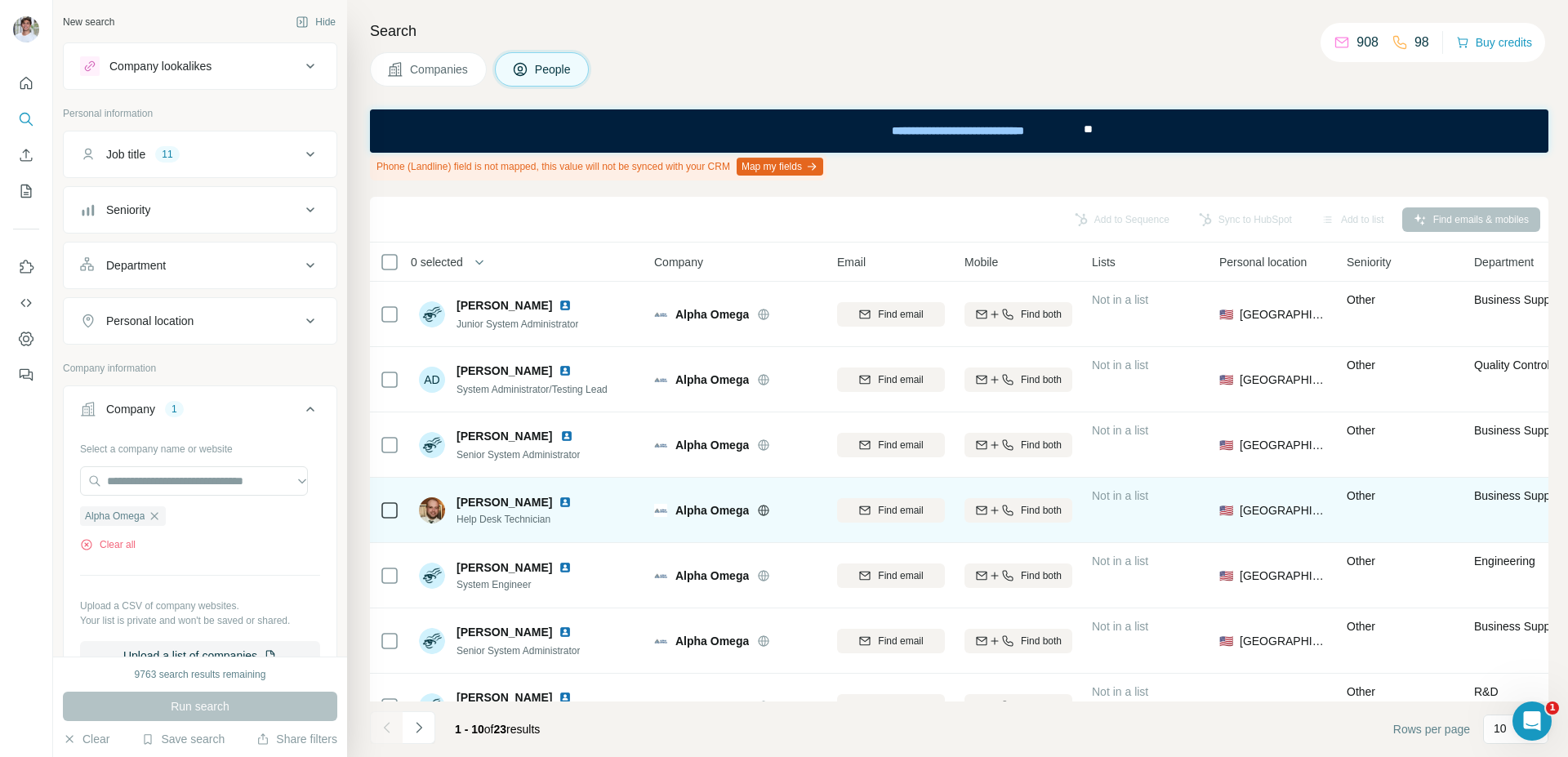
click at [563, 503] on img at bounding box center [565, 501] width 13 height 13
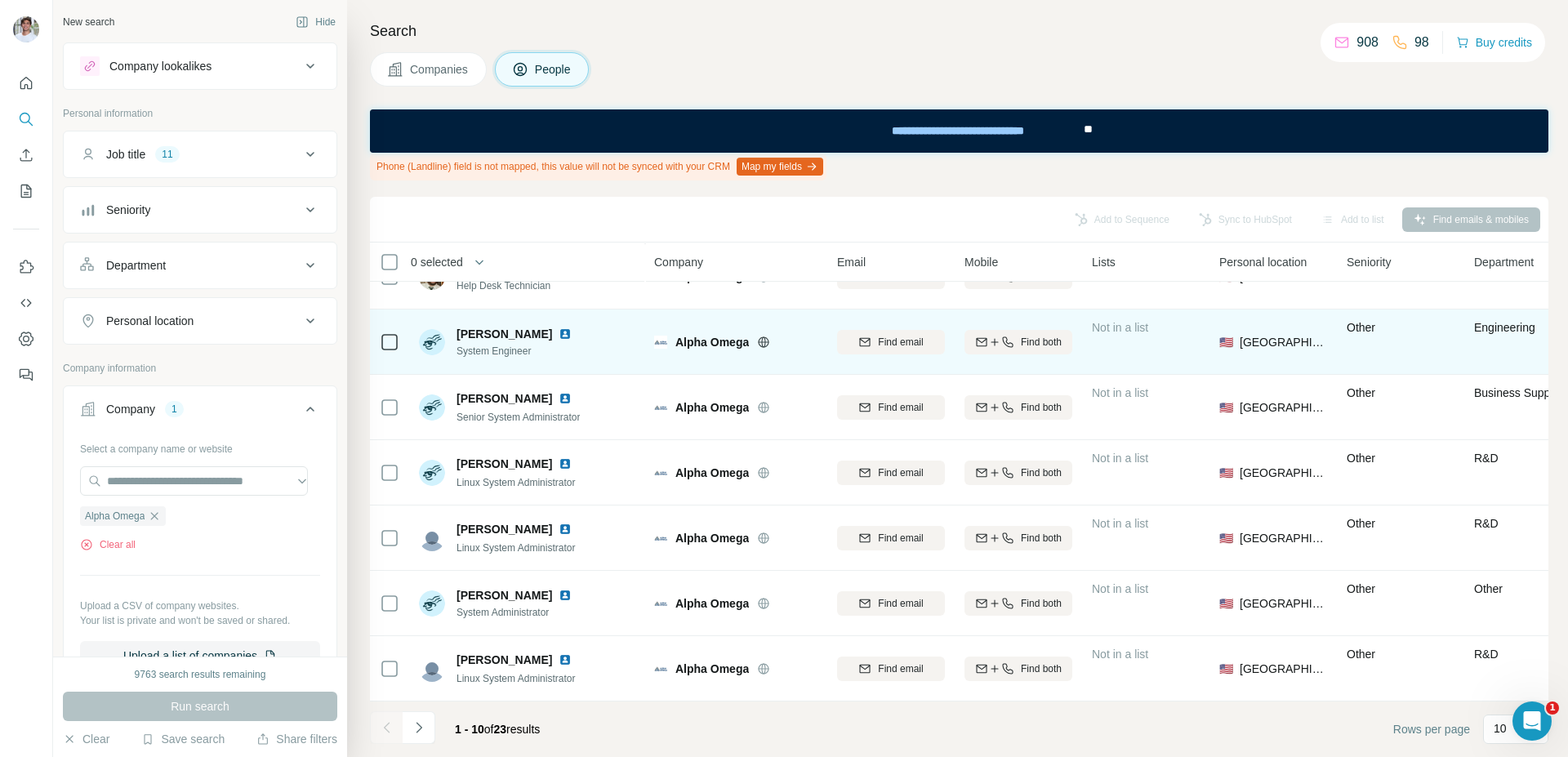
click at [572, 327] on img at bounding box center [565, 333] width 13 height 13
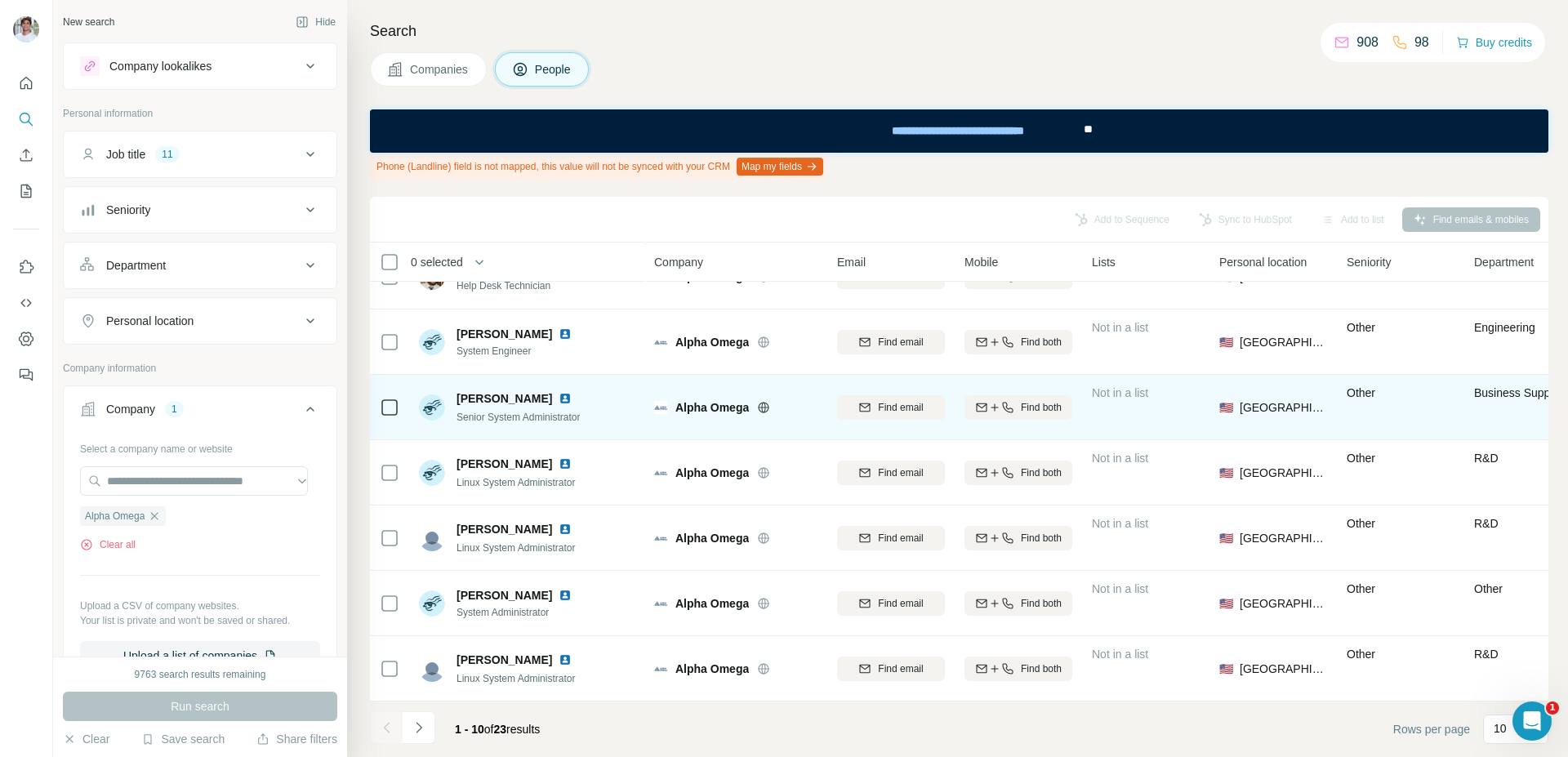
click at [559, 392] on img at bounding box center [565, 398] width 13 height 13
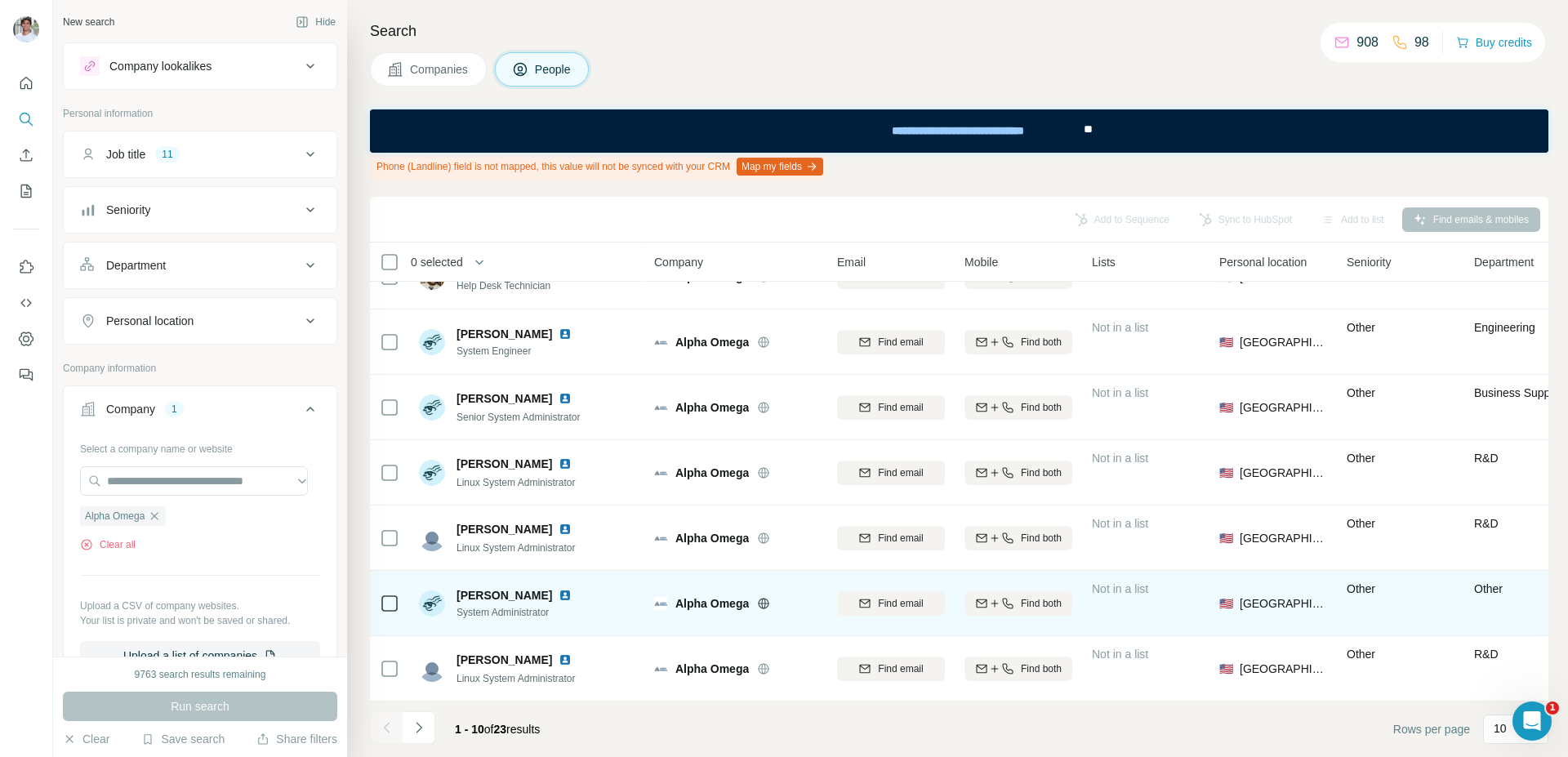
click at [566, 589] on img at bounding box center [565, 595] width 13 height 13
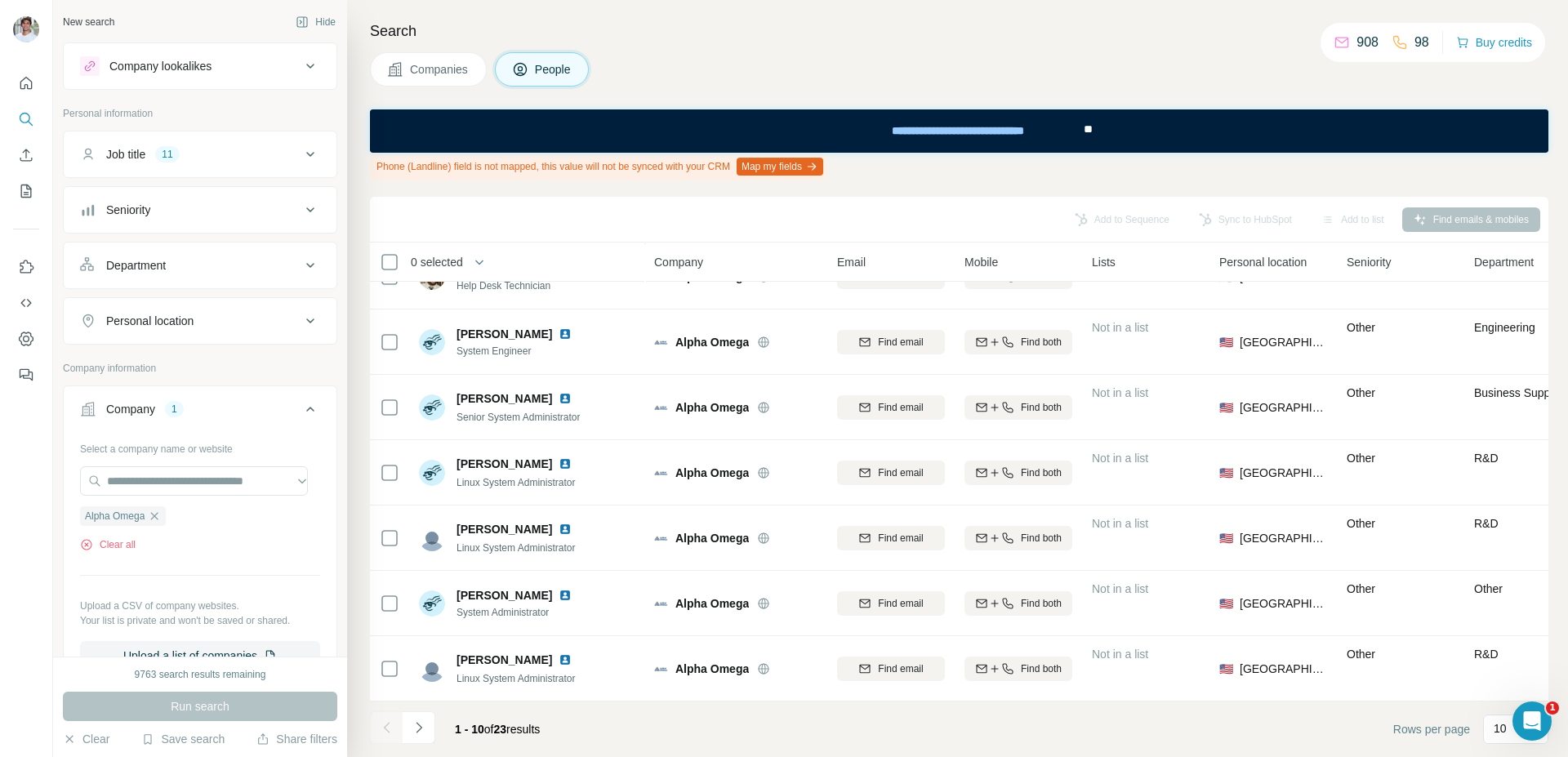
click at [416, 724] on icon "Navigate to next page" at bounding box center [419, 727] width 17 height 17
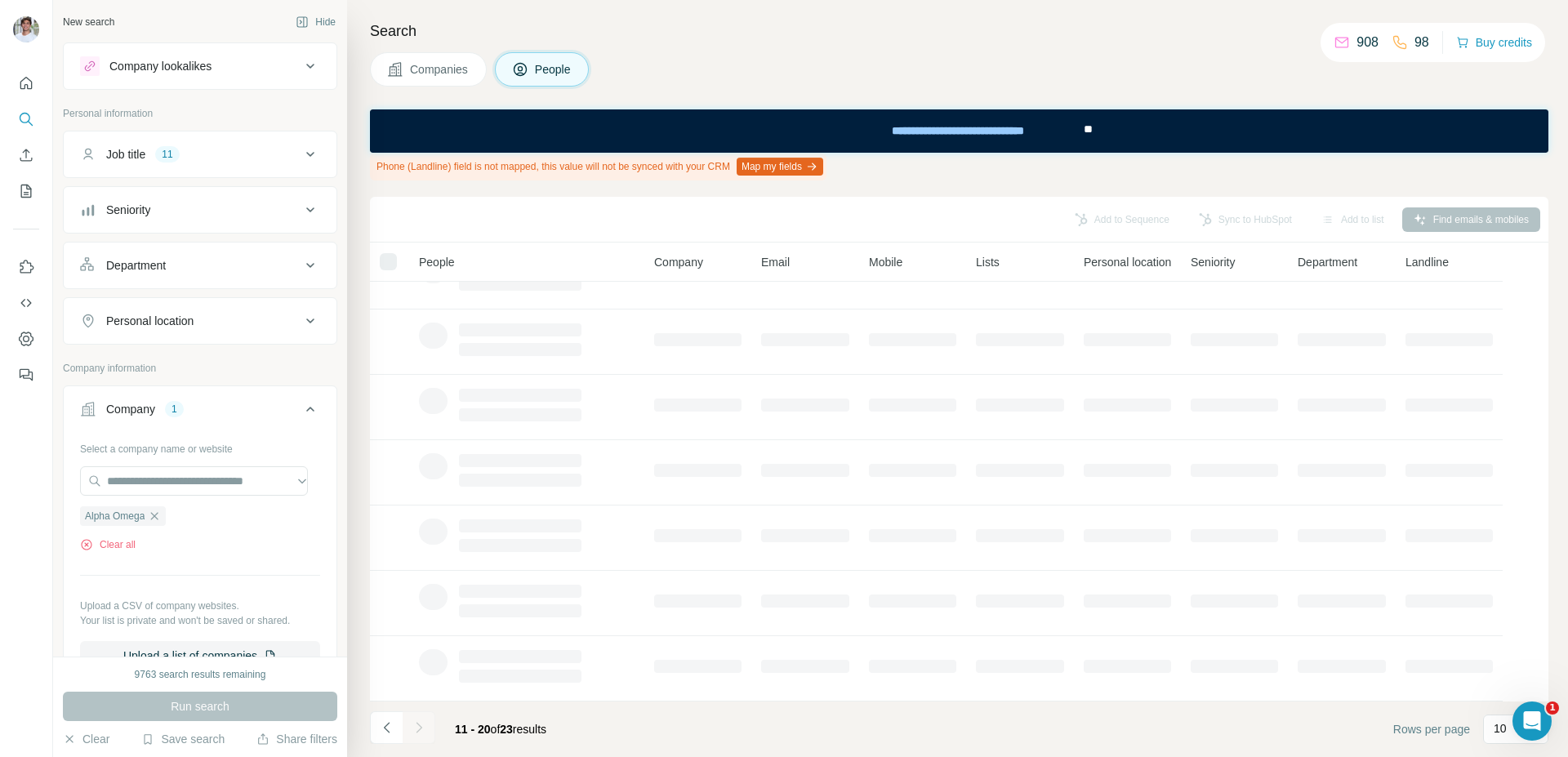
scroll to position [0, 0]
click at [588, 233] on div "Add to Sequence Sync to HubSpot Add to list Find emails & mobiles" at bounding box center [959, 219] width 1178 height 45
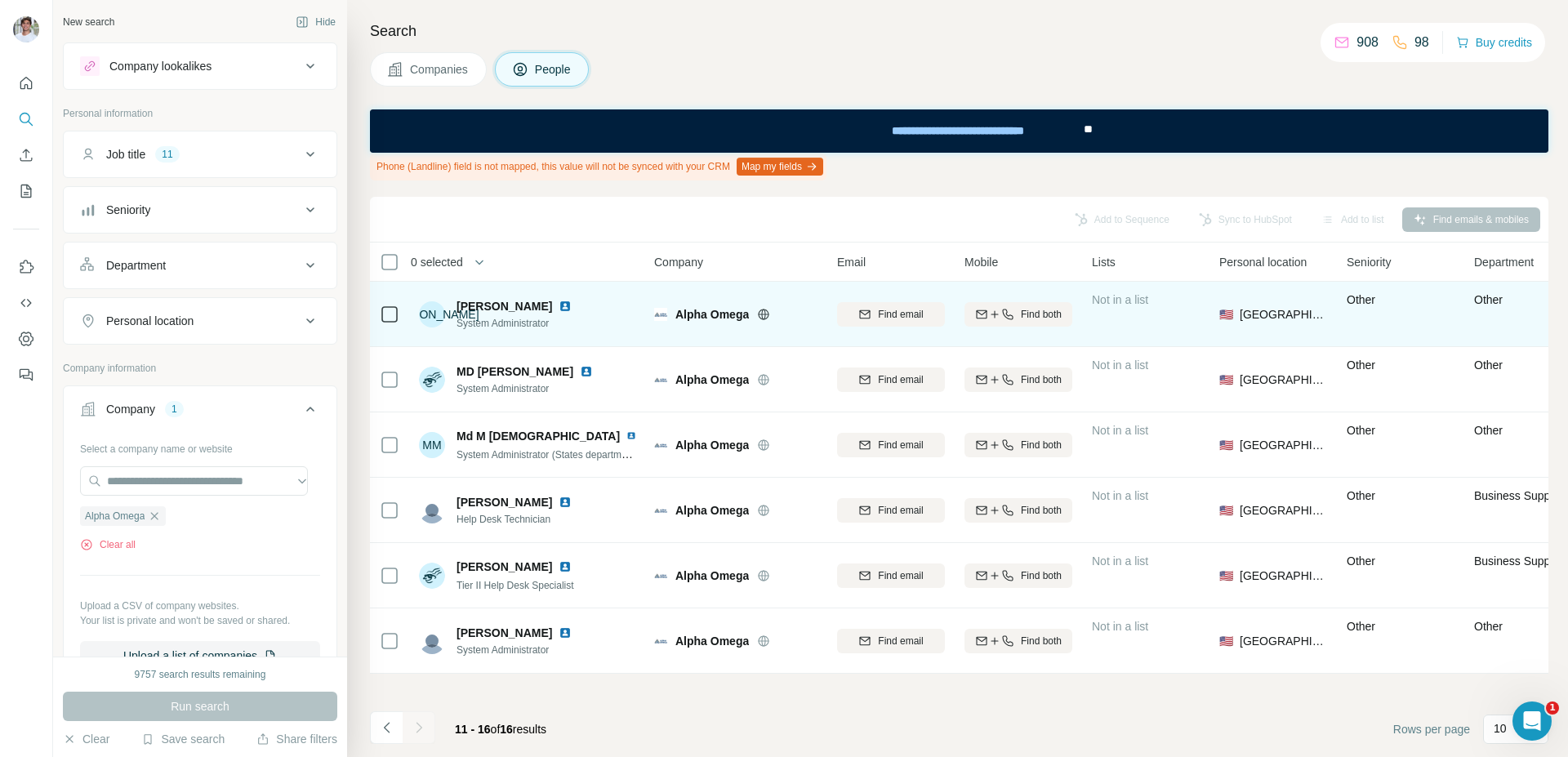
click at [559, 306] on img at bounding box center [565, 306] width 13 height 13
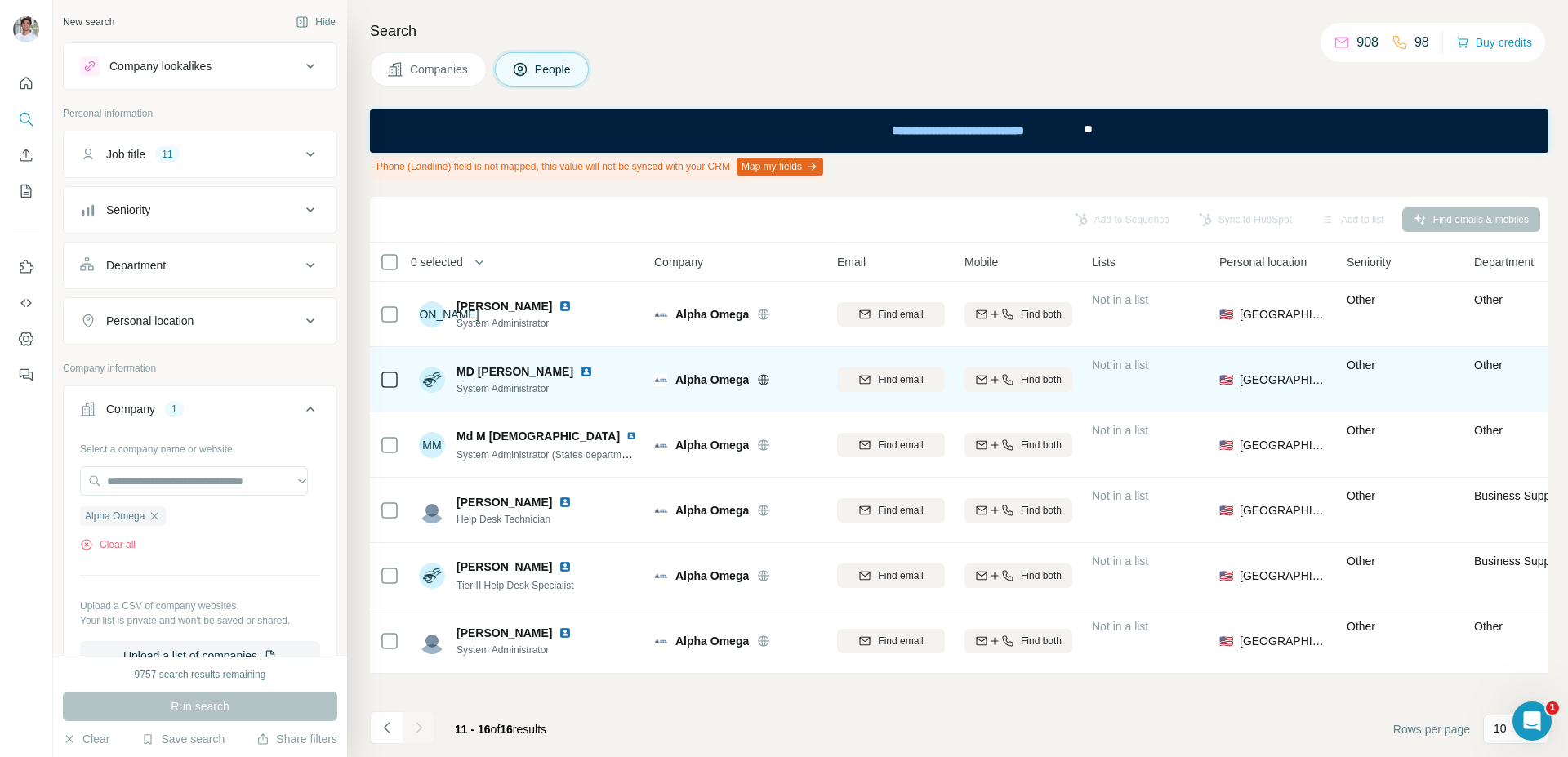
drag, startPoint x: 544, startPoint y: 381, endPoint x: 543, endPoint y: 390, distance: 9.1
click at [544, 381] on span "System Administrator" at bounding box center [527, 388] width 143 height 15
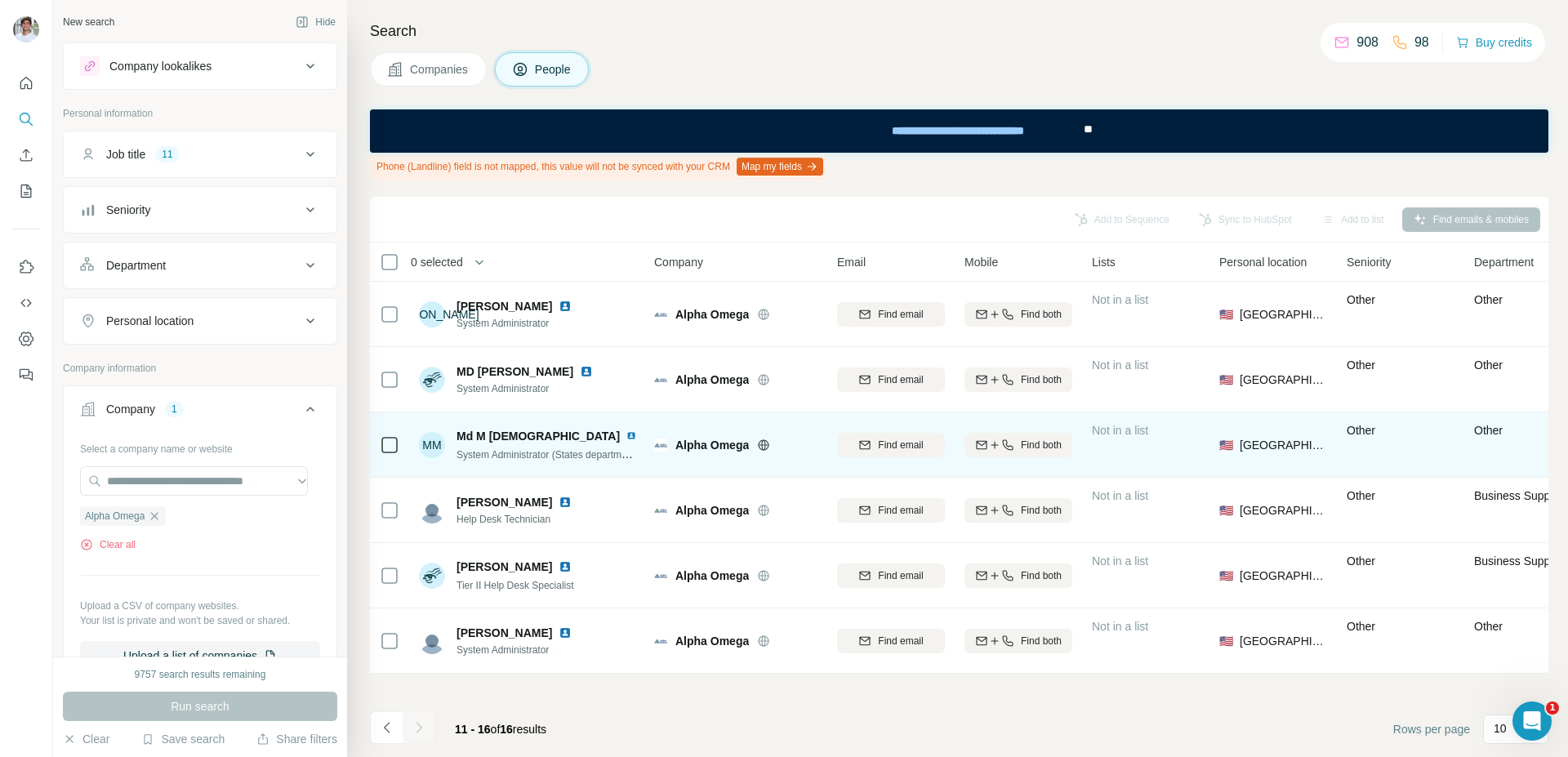
click at [627, 433] on img at bounding box center [632, 436] width 10 height 13
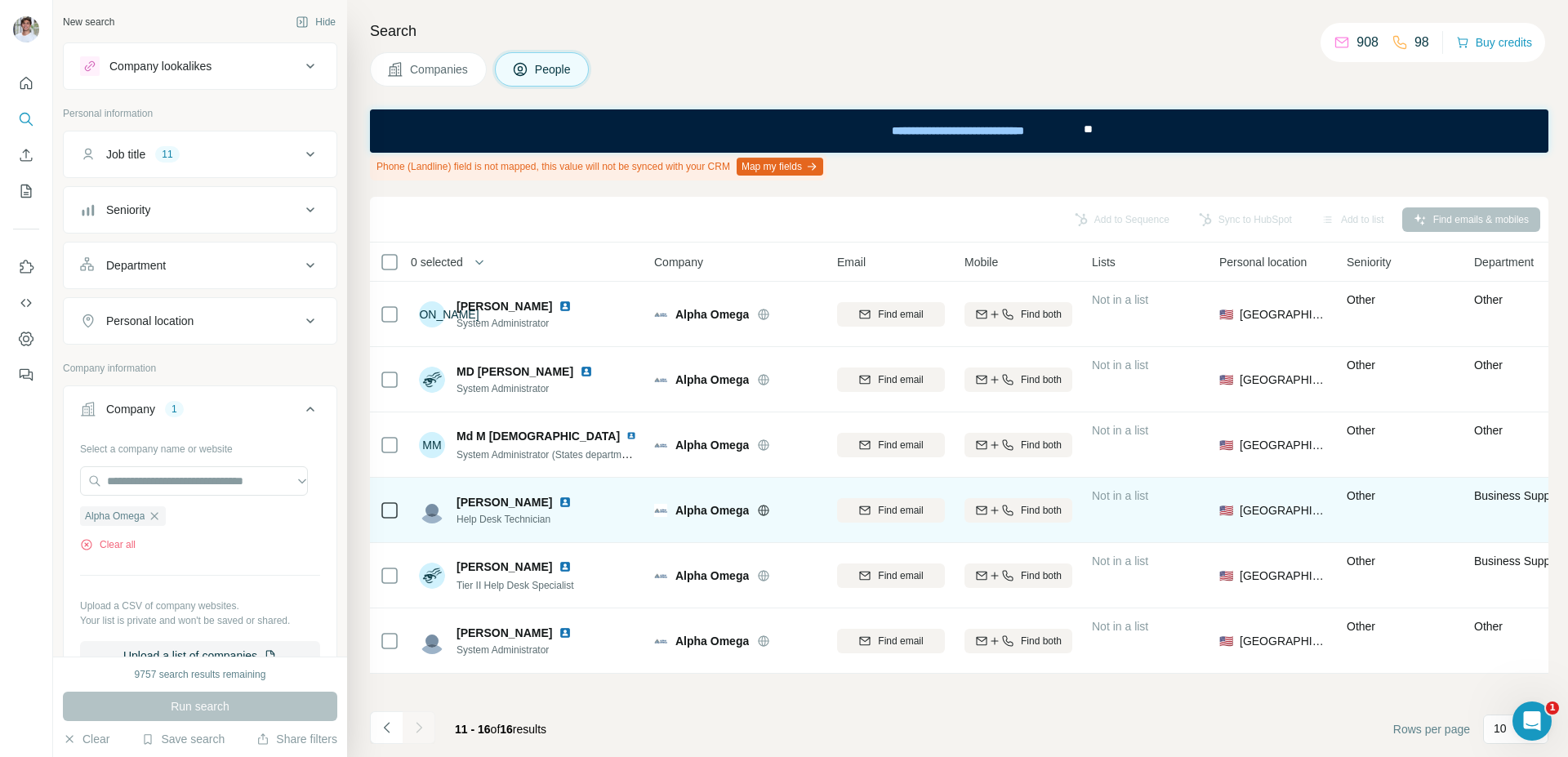
click at [516, 512] on span "Help Desk Technician" at bounding box center [517, 519] width 122 height 15
click at [559, 502] on img at bounding box center [565, 501] width 13 height 13
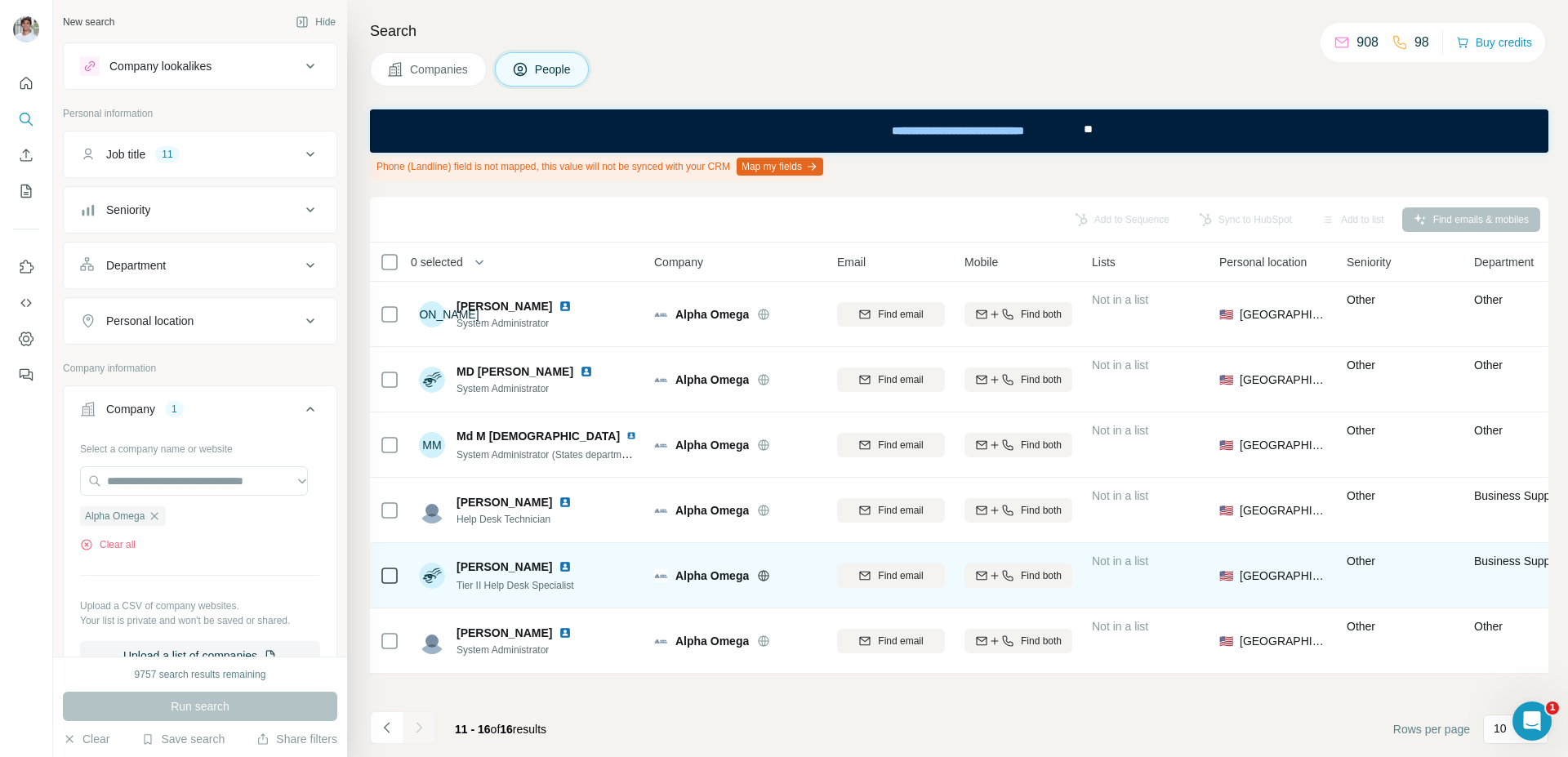
click at [559, 565] on img at bounding box center [565, 566] width 13 height 13
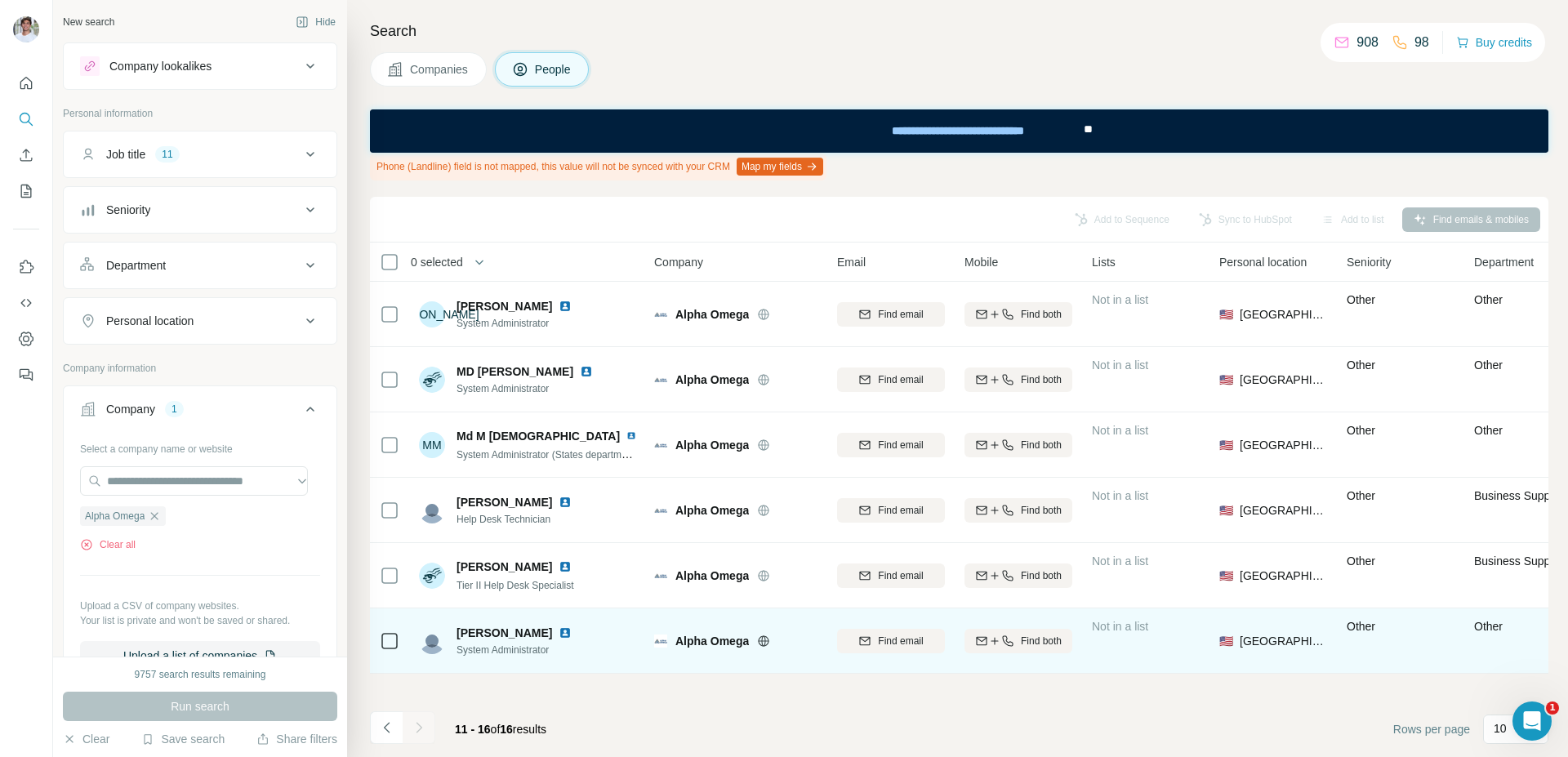
click at [559, 627] on img at bounding box center [565, 632] width 13 height 13
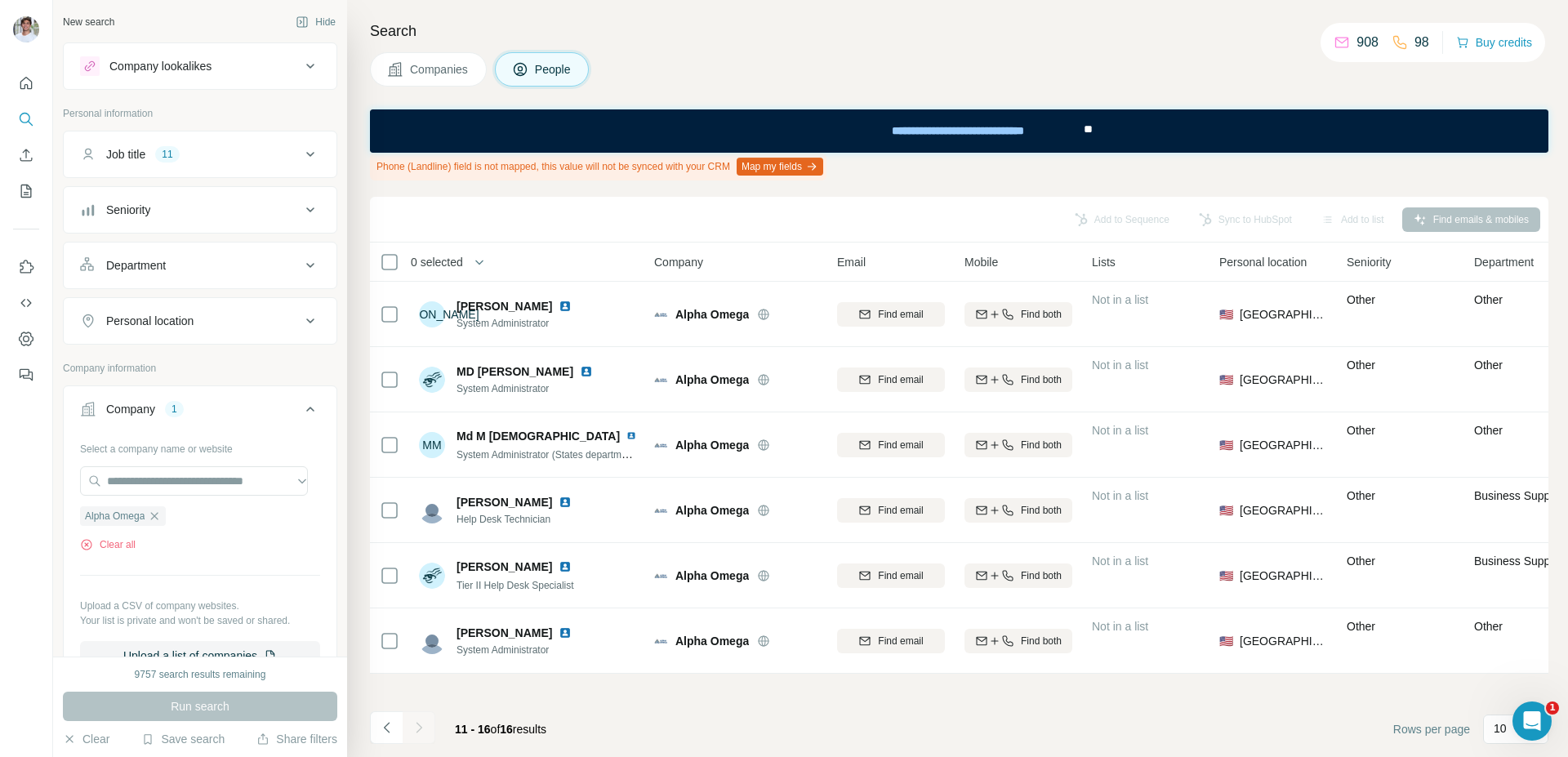
click at [729, 151] on div "**********" at bounding box center [959, 131] width 1178 height 43
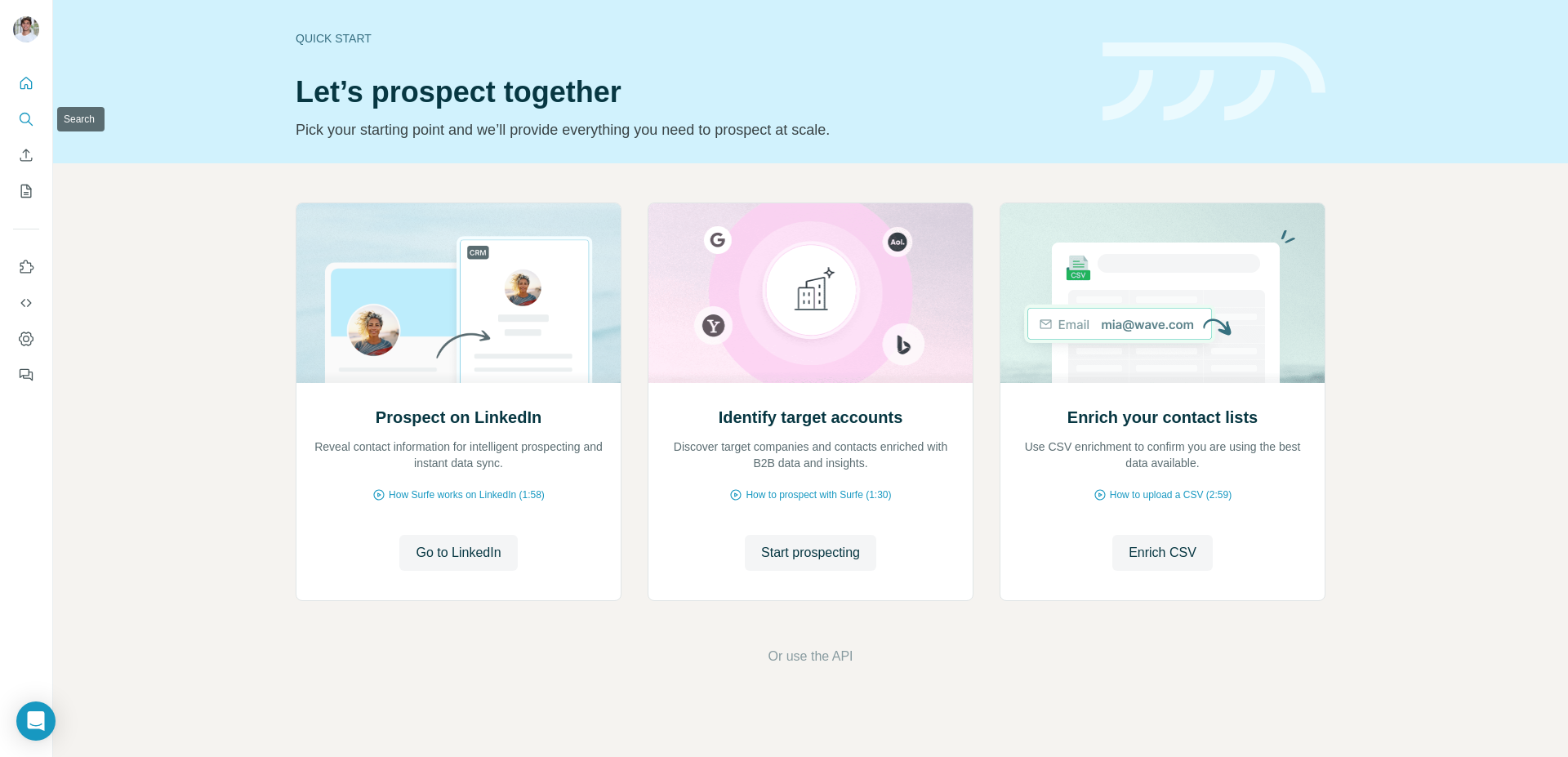
click at [29, 113] on icon "Search" at bounding box center [26, 119] width 17 height 17
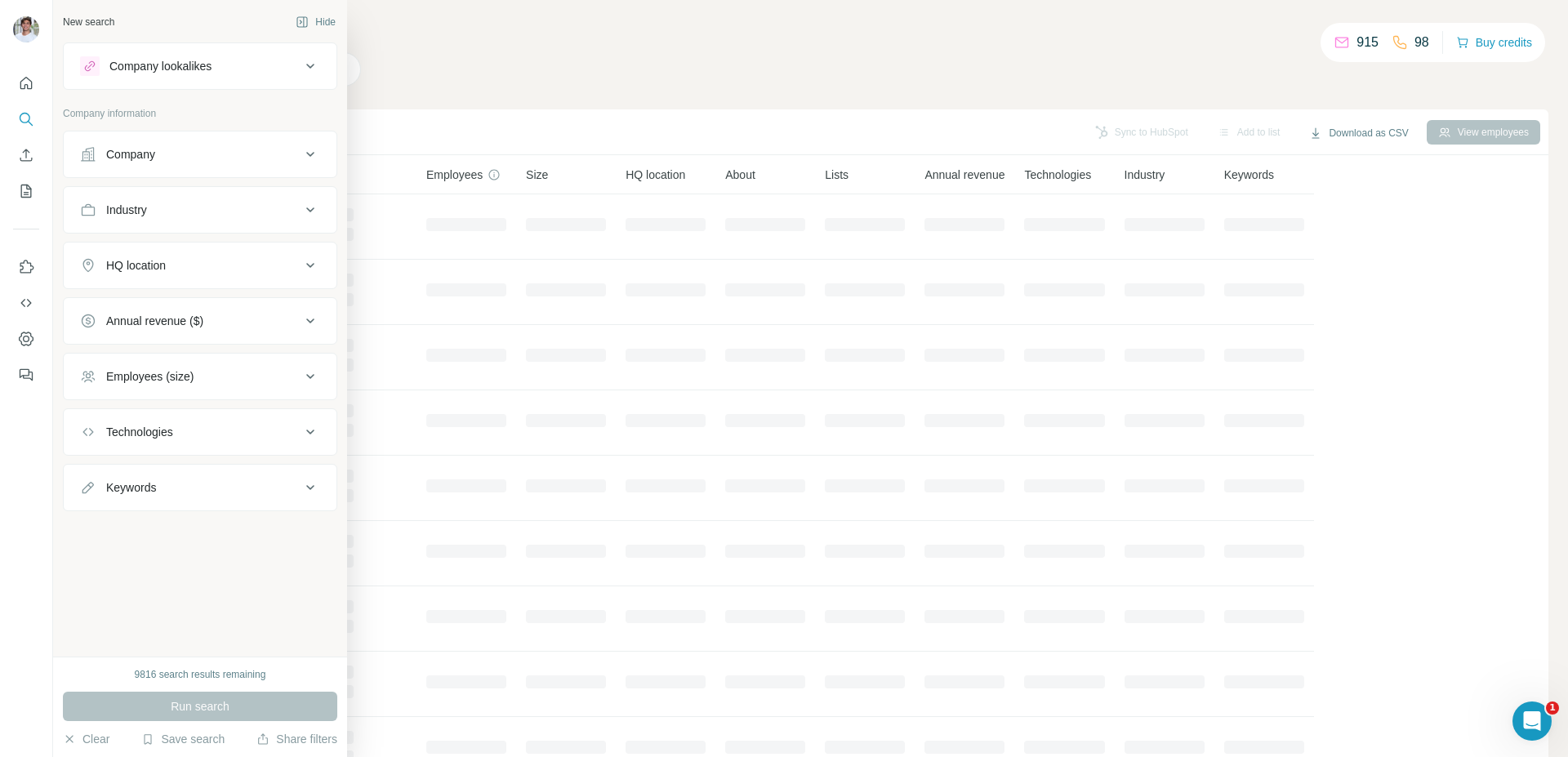
click at [91, 148] on icon at bounding box center [88, 154] width 17 height 17
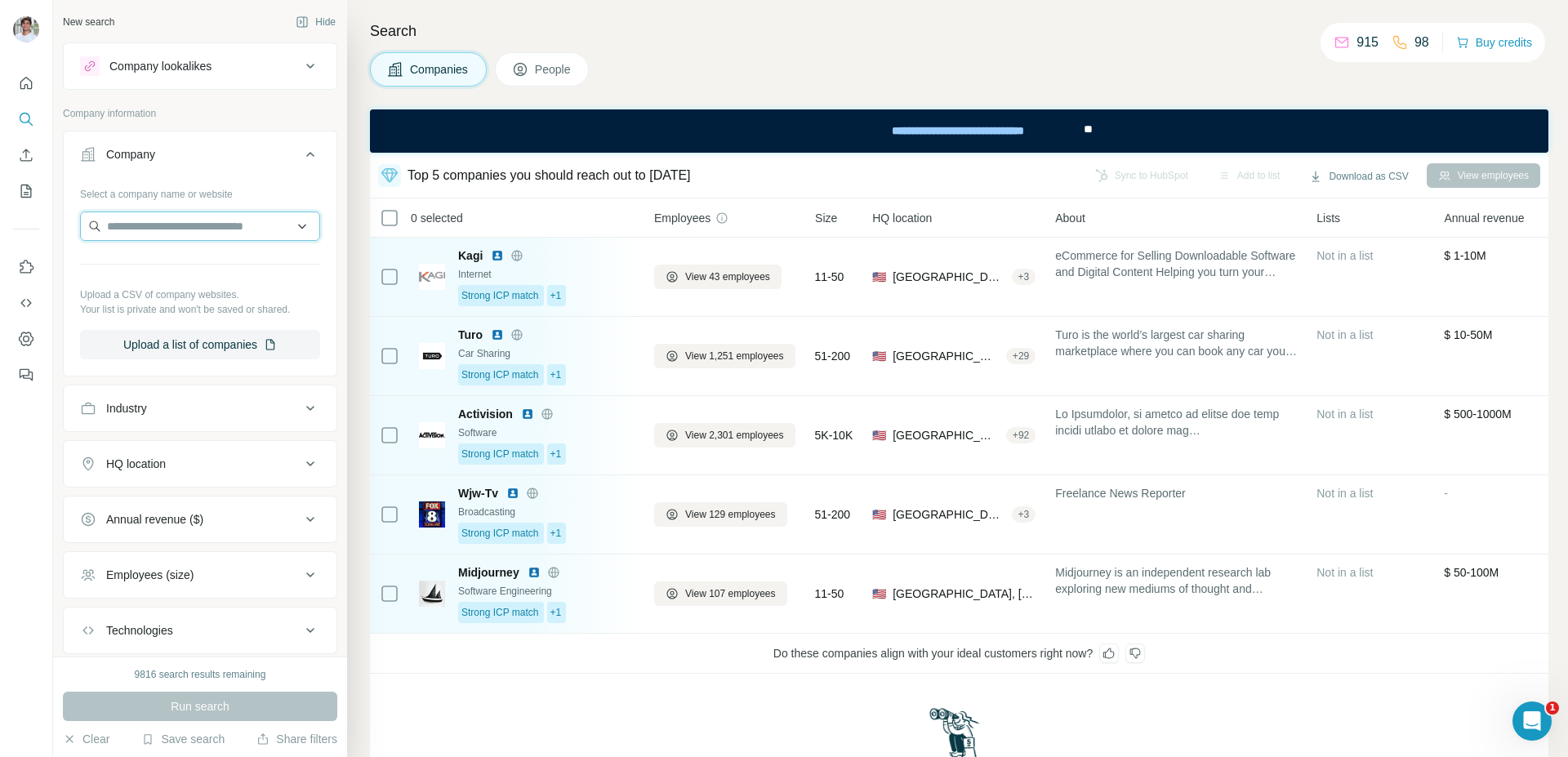
click at [161, 214] on input "text" at bounding box center [200, 226] width 240 height 29
paste input "**********"
type input "**********"
click at [215, 266] on p "National Geographic" at bounding box center [179, 262] width 104 height 17
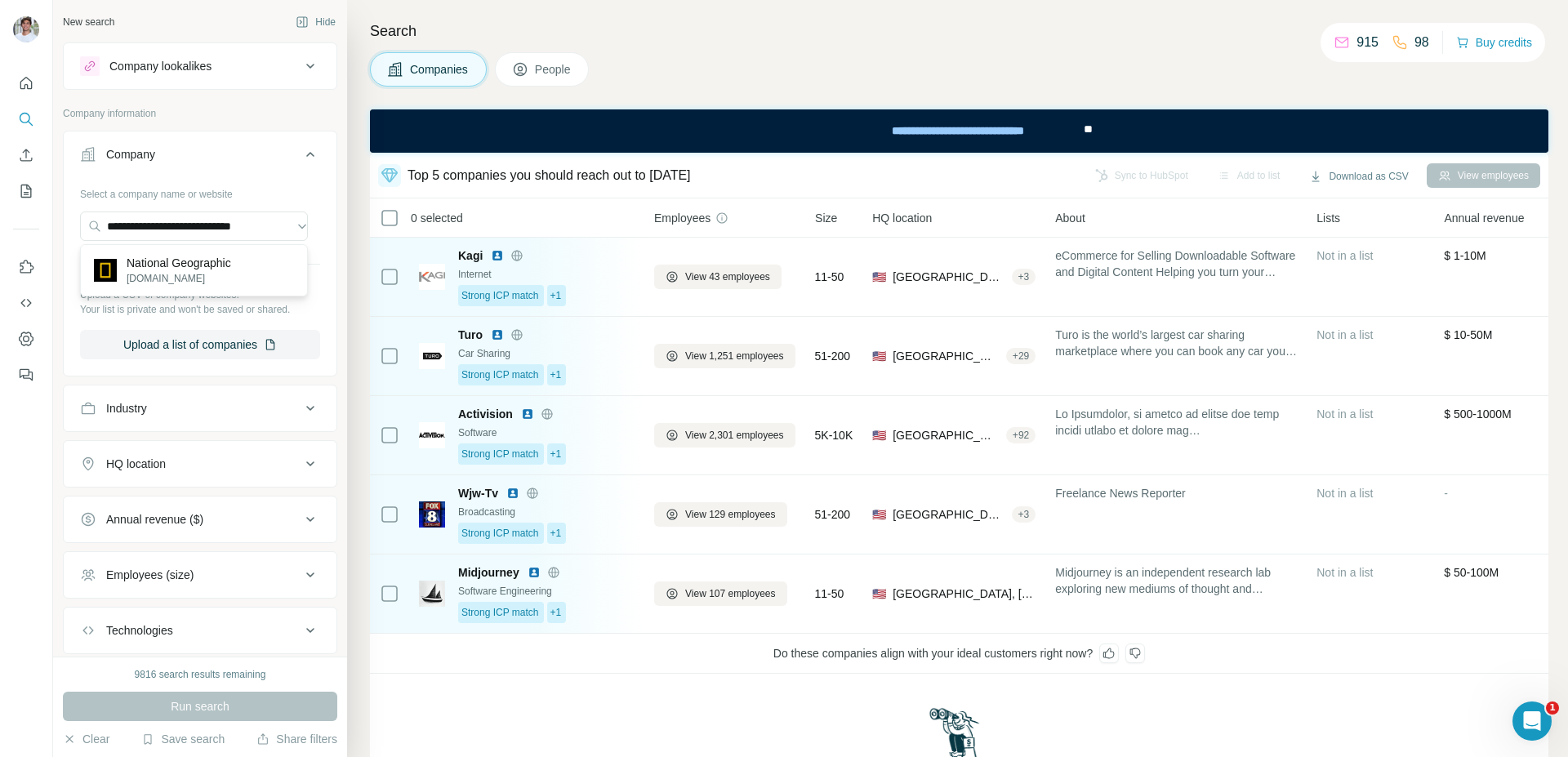
scroll to position [0, 0]
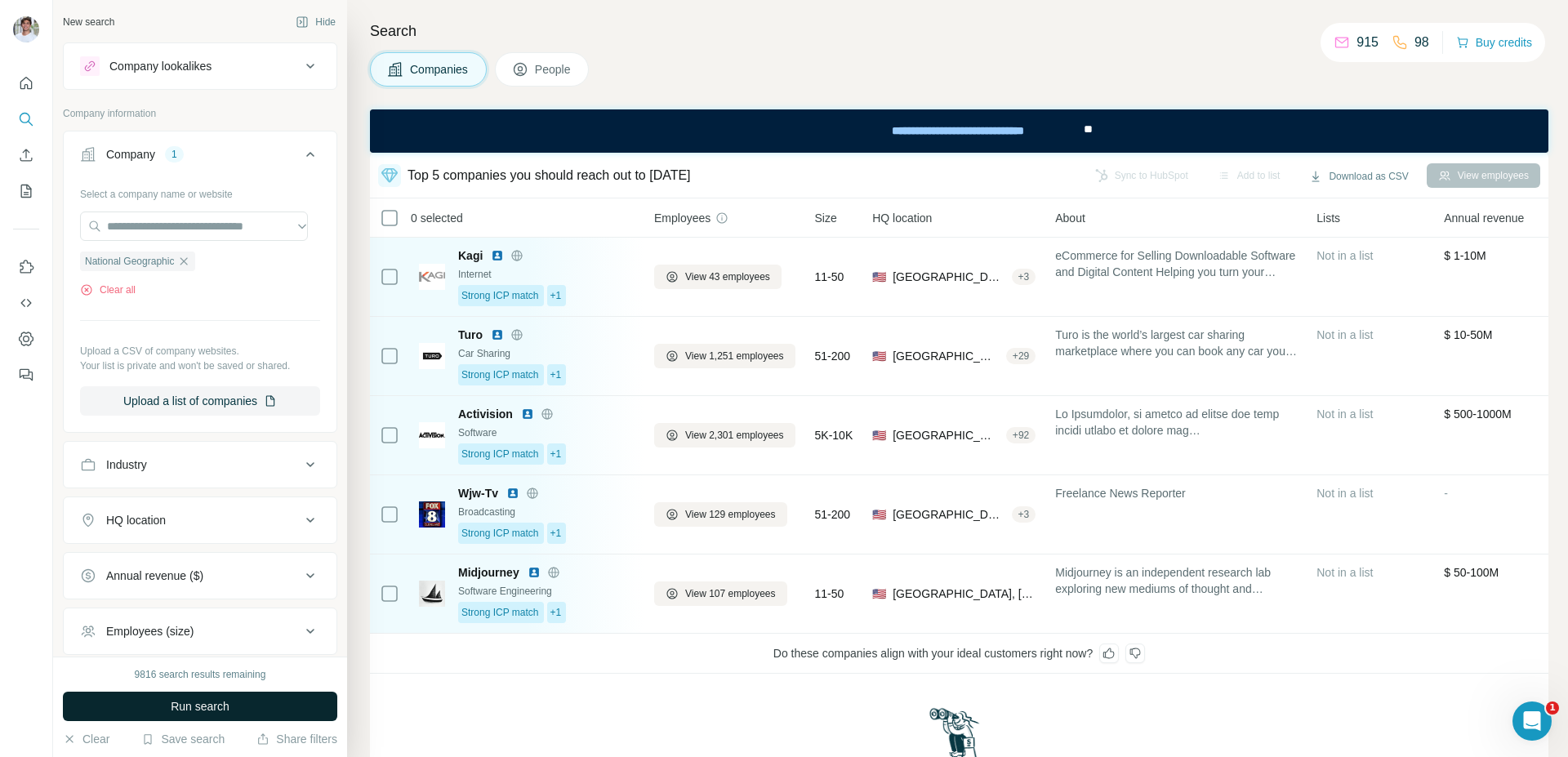
click at [229, 710] on span "Run search" at bounding box center [201, 706] width 59 height 17
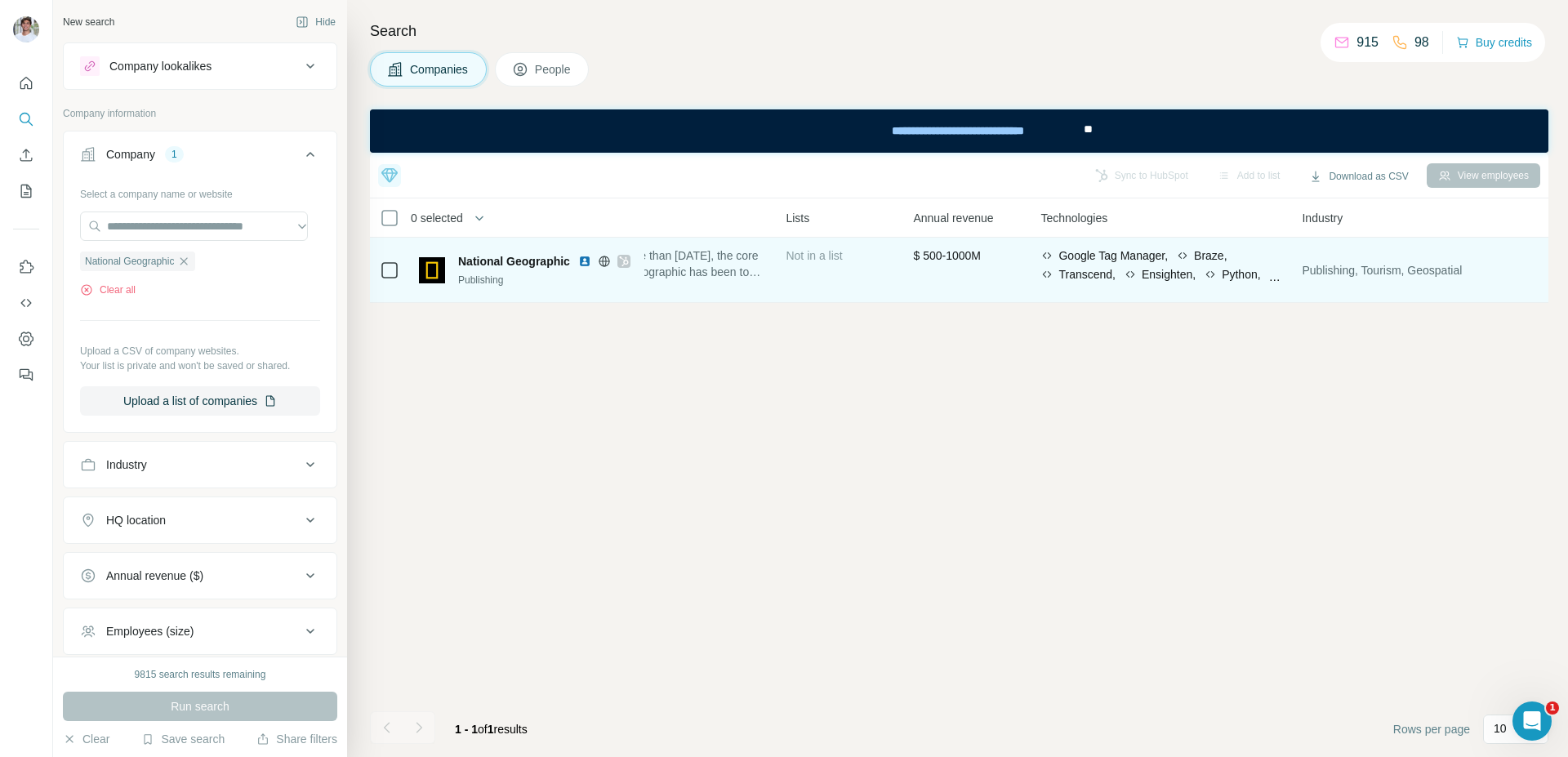
scroll to position [0, 546]
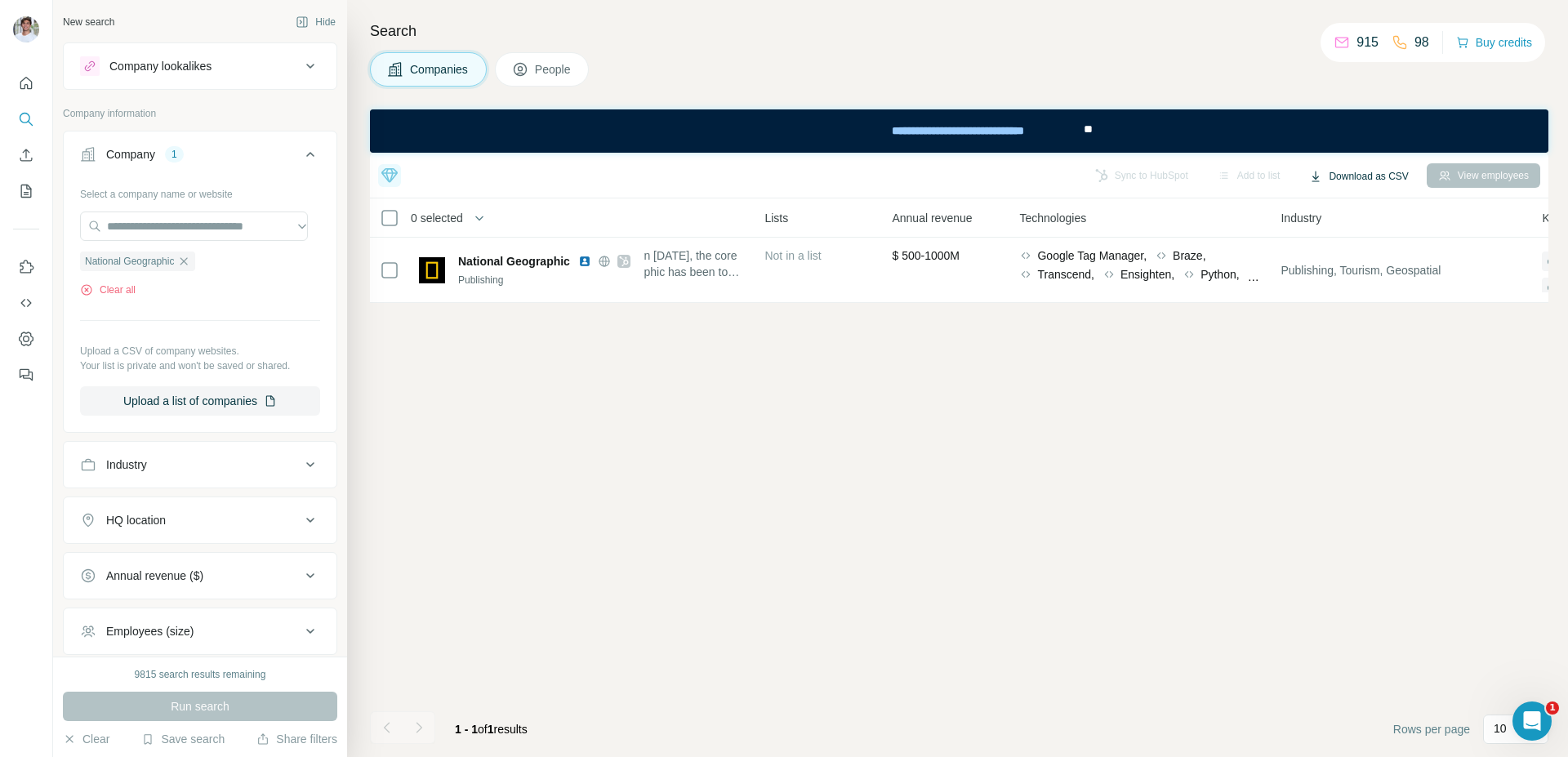
click at [1350, 166] on button "Download as CSV" at bounding box center [1358, 176] width 122 height 25
click at [1362, 197] on div "Only current page (1)" at bounding box center [1365, 210] width 147 height 29
click at [954, 62] on div "Companies People" at bounding box center [959, 69] width 1178 height 34
